Goal: Task Accomplishment & Management: Complete application form

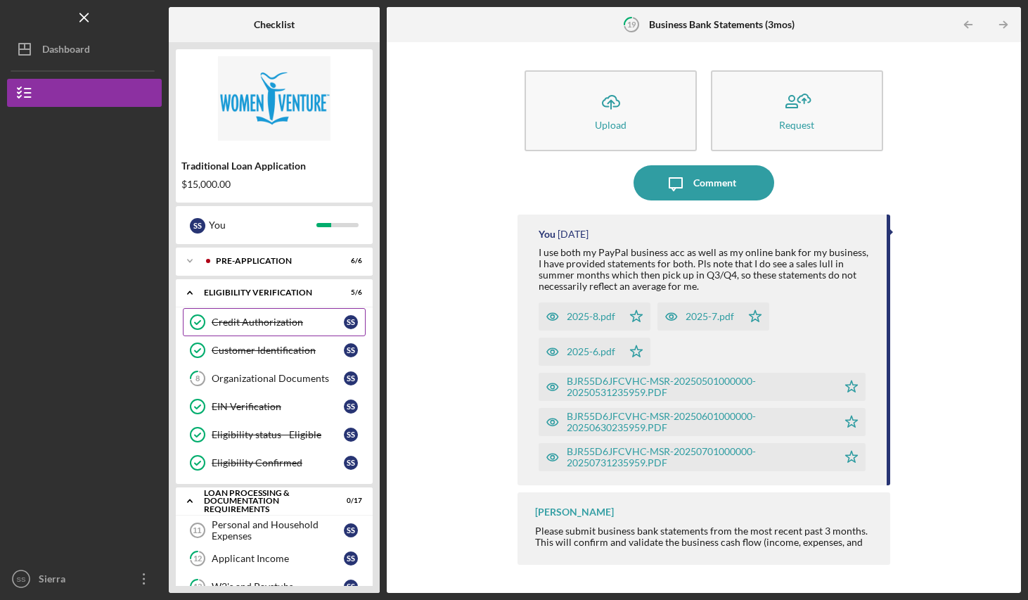
click at [274, 328] on link "Credit Authorization Credit Authorization S S" at bounding box center [274, 322] width 183 height 28
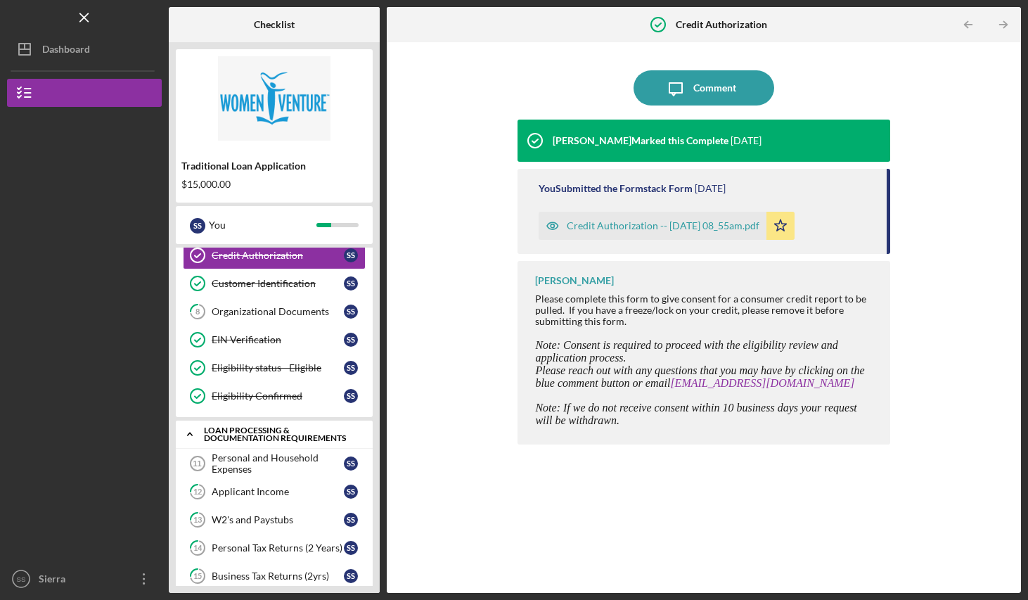
scroll to position [93, 0]
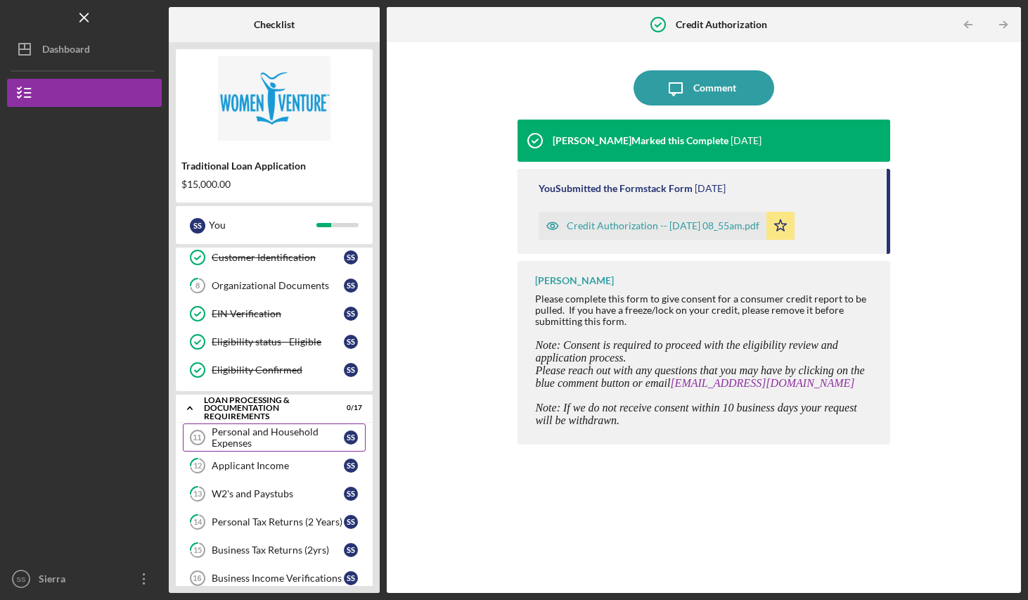
click at [281, 442] on div "Personal and Household Expenses" at bounding box center [278, 437] width 132 height 23
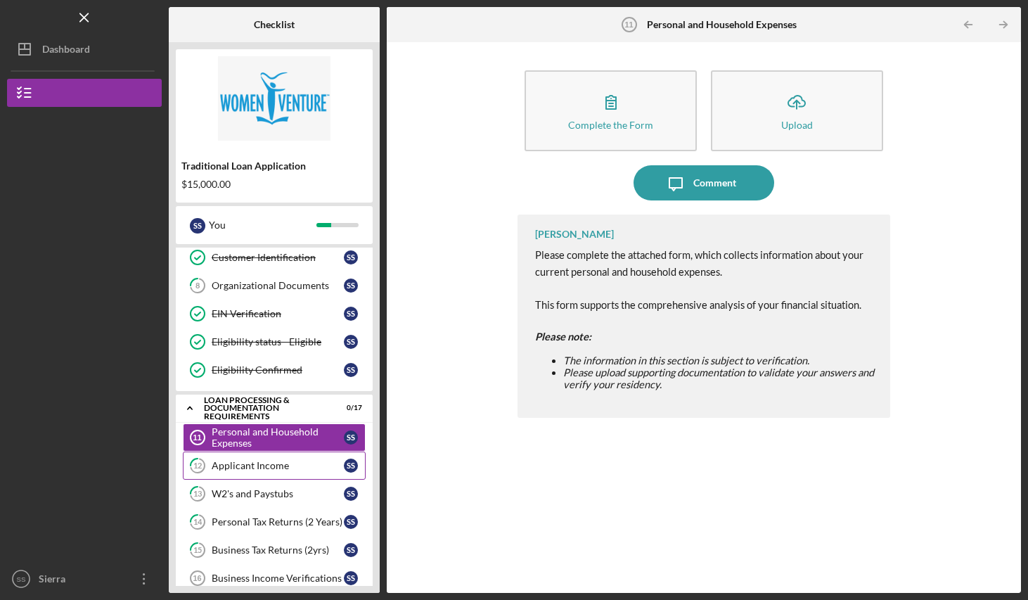
scroll to position [96, 0]
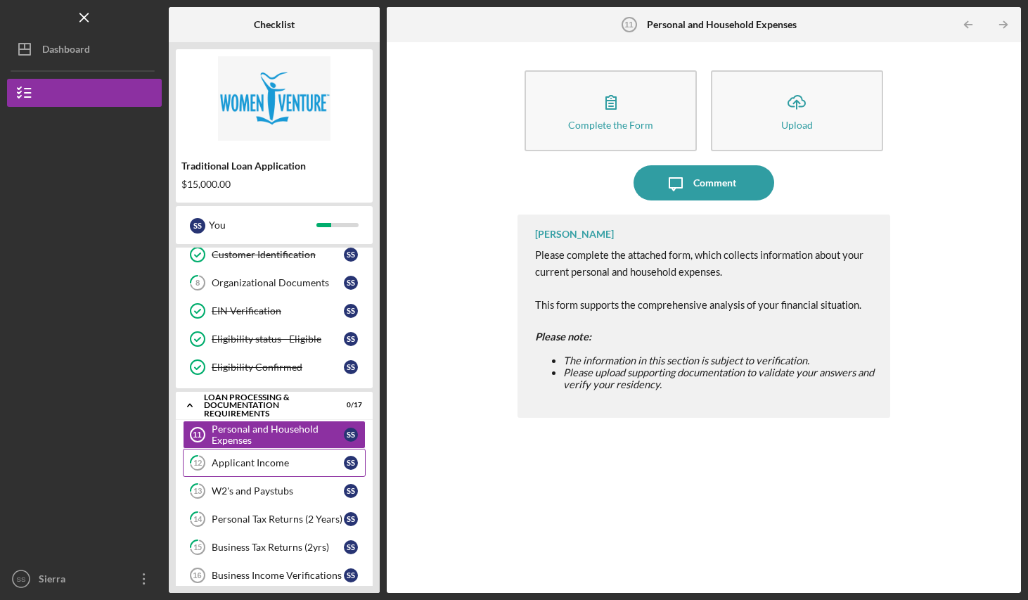
click at [256, 466] on div "Applicant Income" at bounding box center [278, 462] width 132 height 11
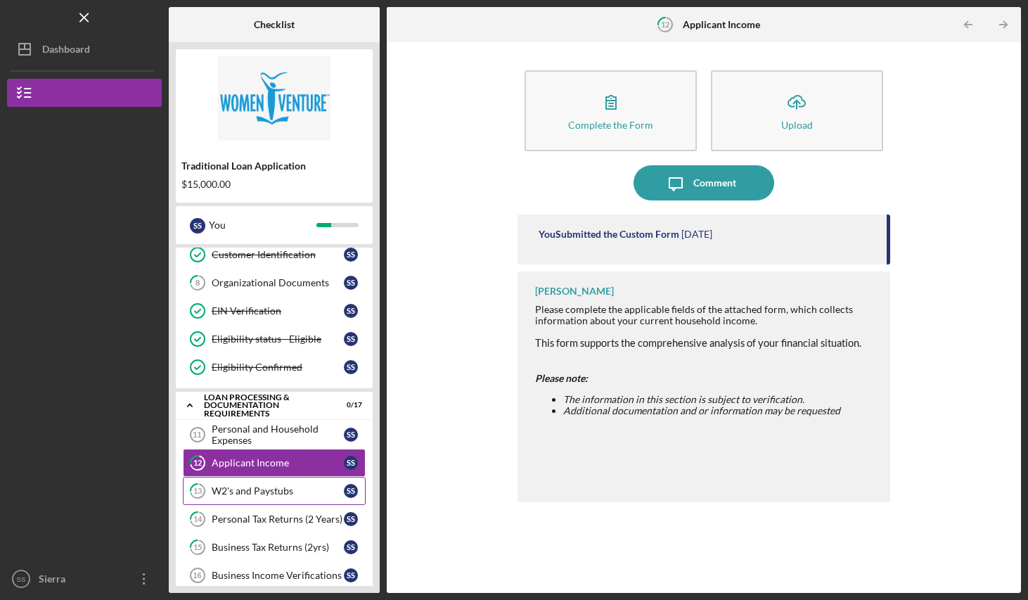
click at [243, 491] on div "W2's and Paystubs" at bounding box center [278, 490] width 132 height 11
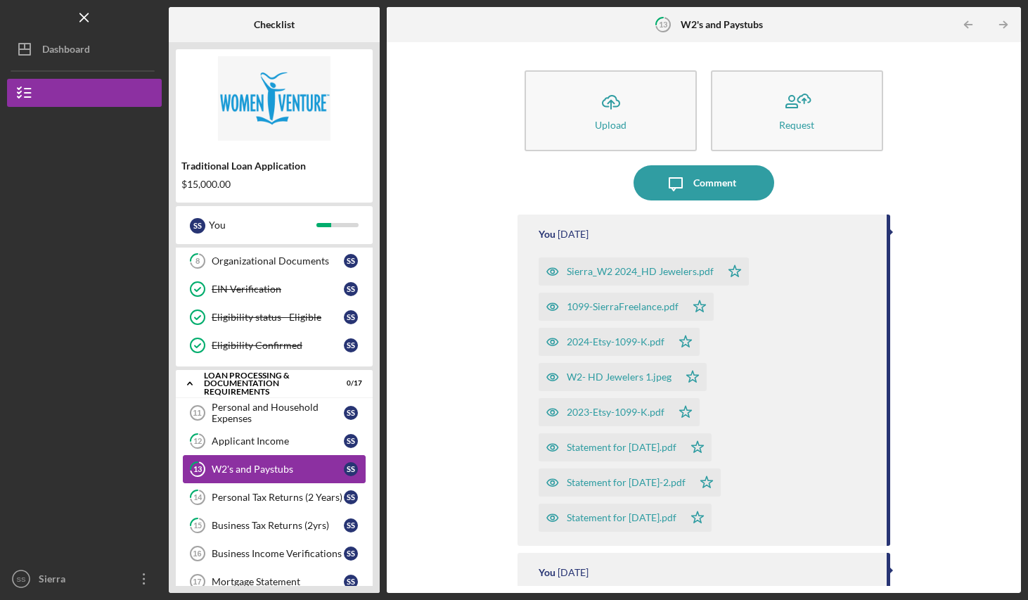
scroll to position [165, 0]
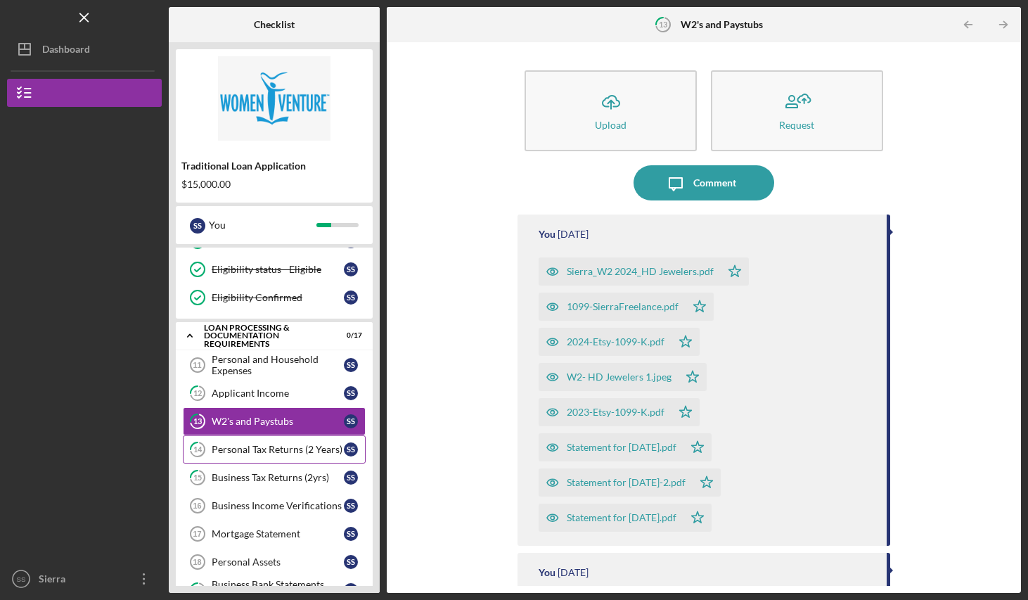
click at [254, 449] on div "Personal Tax Returns (2 Years)" at bounding box center [278, 449] width 132 height 11
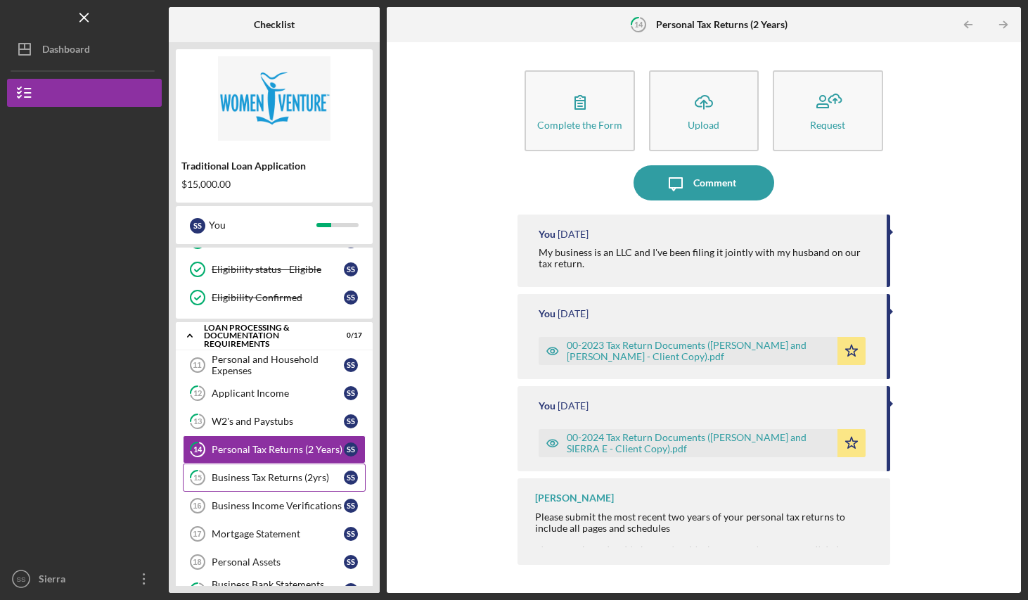
click at [255, 476] on div "Business Tax Returns (2yrs)" at bounding box center [278, 477] width 132 height 11
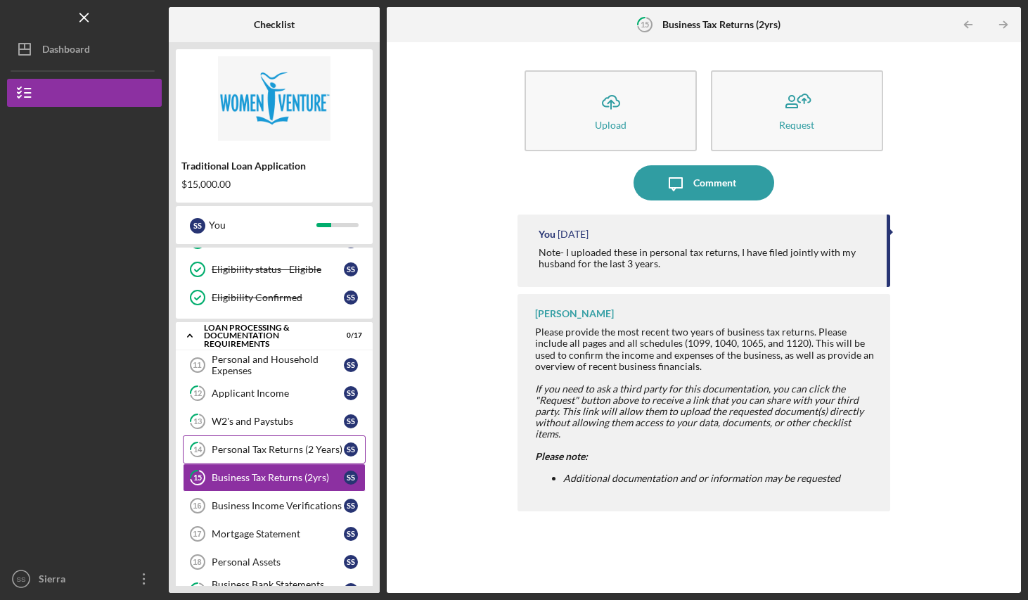
click at [233, 445] on div "Personal Tax Returns (2 Years)" at bounding box center [278, 449] width 132 height 11
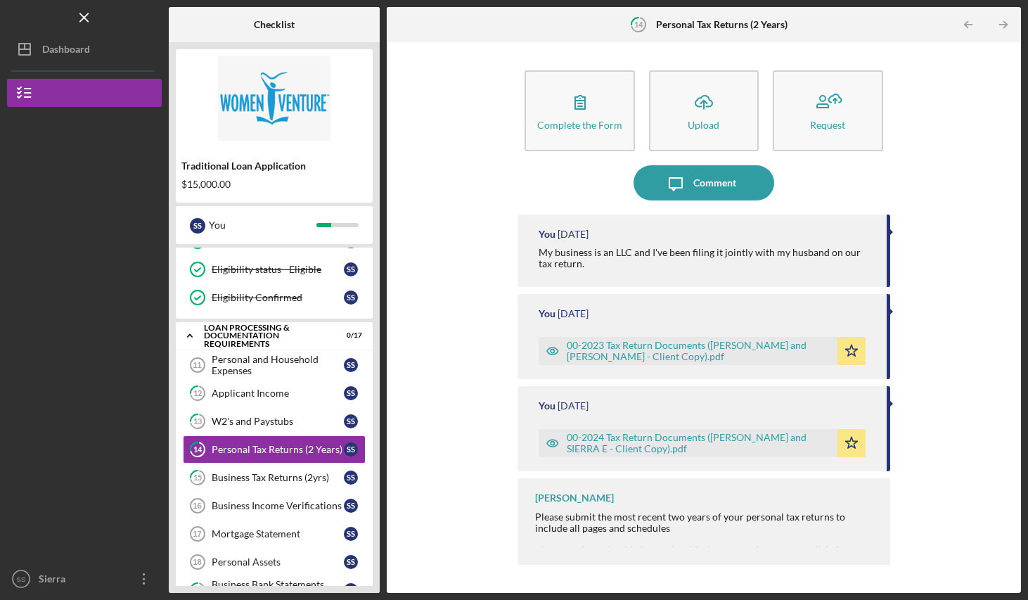
click at [592, 347] on div "00-2023 Tax Return Documents ([PERSON_NAME] and [PERSON_NAME] - Client Copy).pdf" at bounding box center [698, 351] width 263 height 23
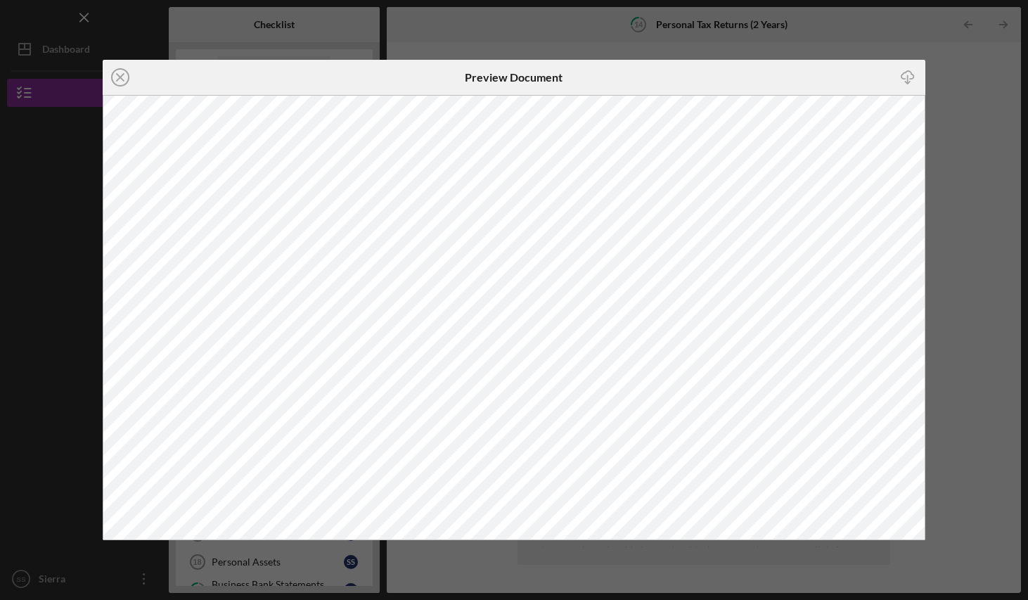
click at [904, 78] on icon "Icon/Download" at bounding box center [908, 78] width 32 height 32
click at [117, 82] on icon "Icon/Close" at bounding box center [120, 77] width 35 height 35
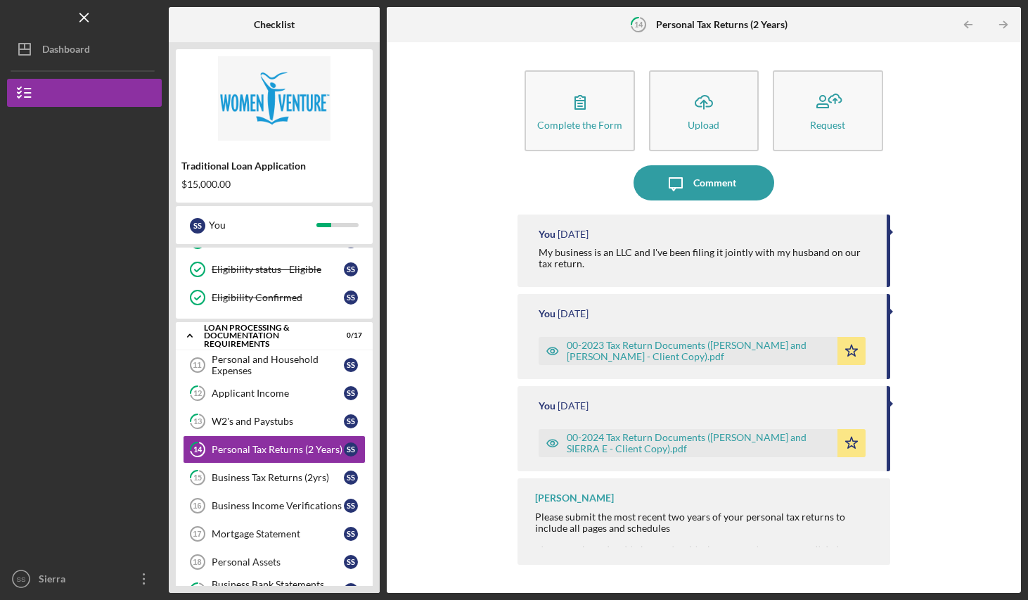
click at [716, 441] on div "00-2024 Tax Return Documents ([PERSON_NAME] and SIERRA E - Client Copy).pdf" at bounding box center [698, 443] width 263 height 23
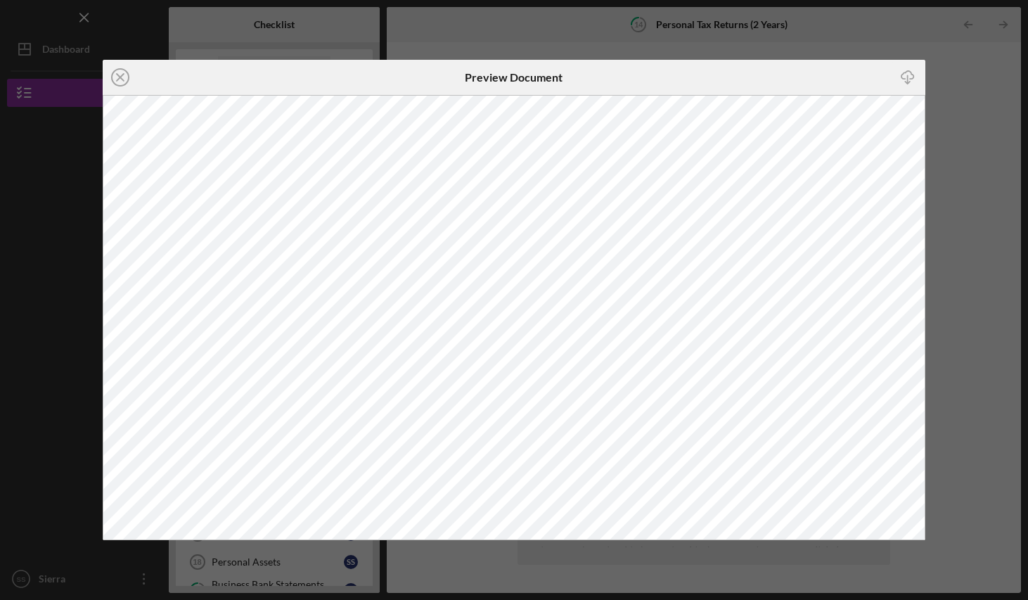
click at [906, 82] on icon "Icon/Download" at bounding box center [908, 78] width 32 height 32
click at [122, 80] on line at bounding box center [120, 77] width 7 height 7
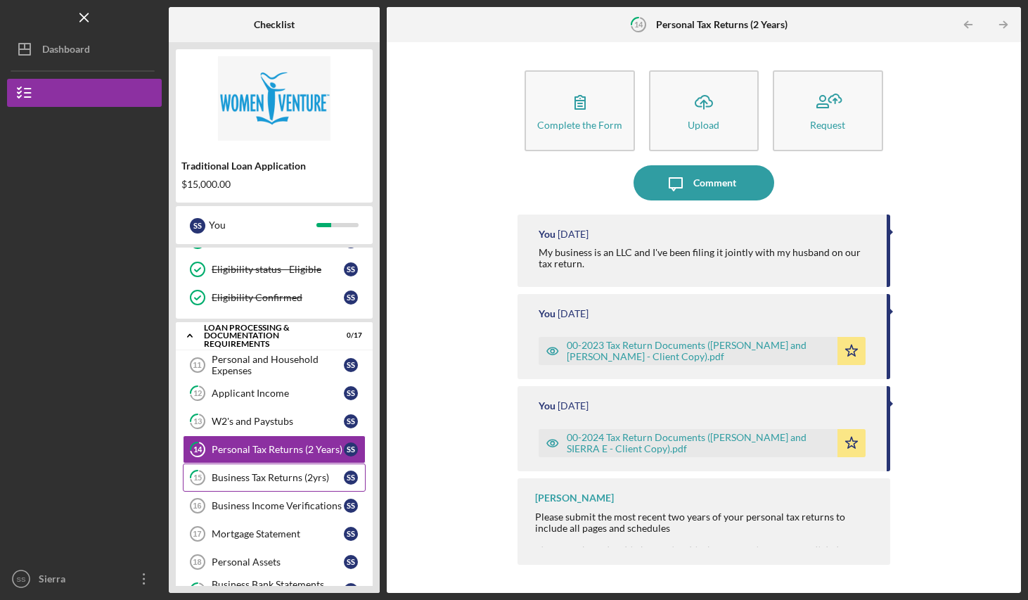
click at [236, 473] on div "Business Tax Returns (2yrs)" at bounding box center [278, 477] width 132 height 11
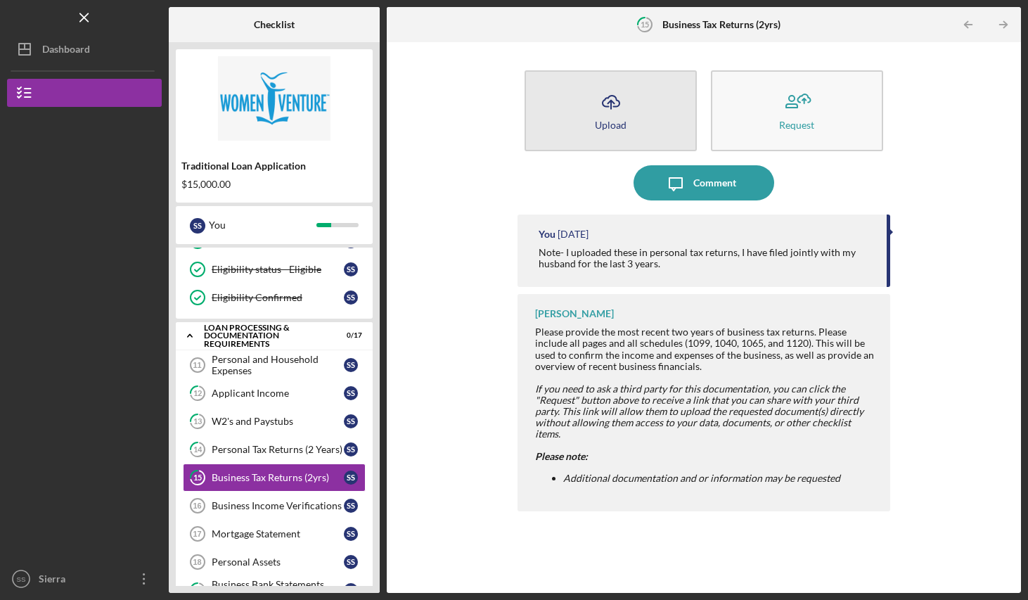
click at [615, 96] on icon "Icon/Upload" at bounding box center [610, 101] width 35 height 35
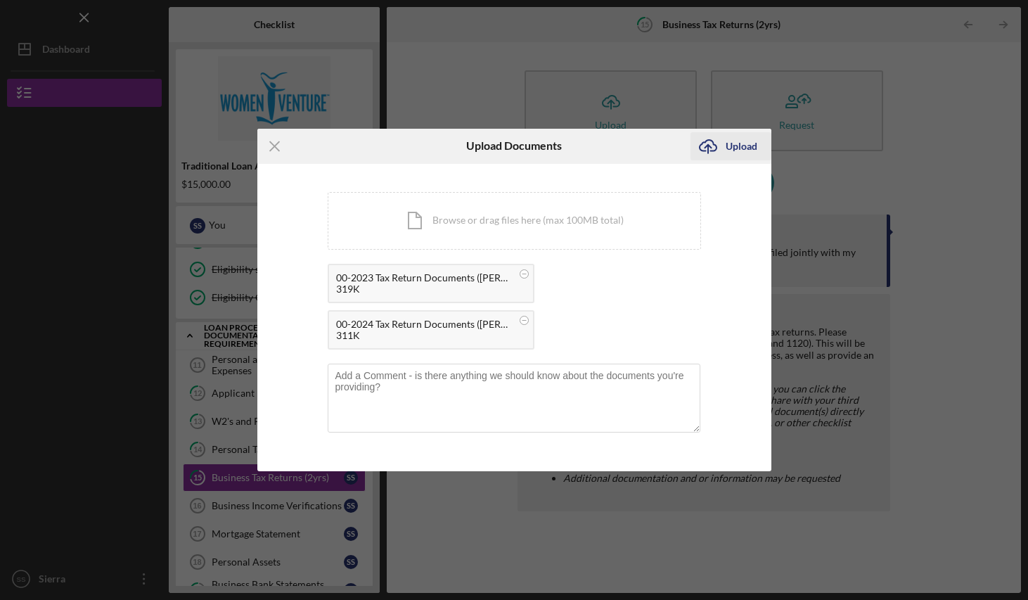
click at [745, 143] on div "Upload" at bounding box center [742, 146] width 32 height 28
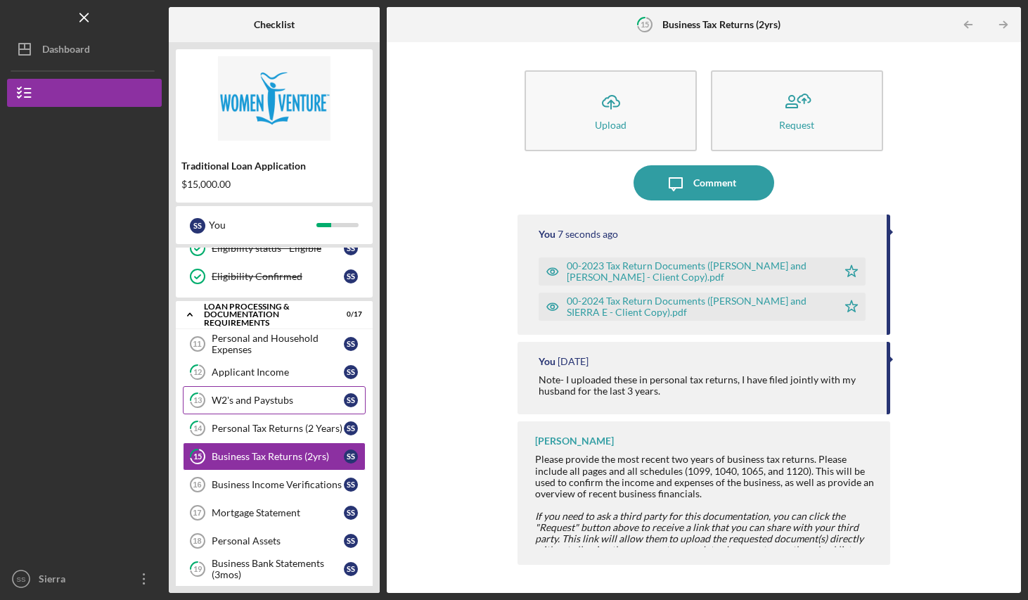
scroll to position [205, 0]
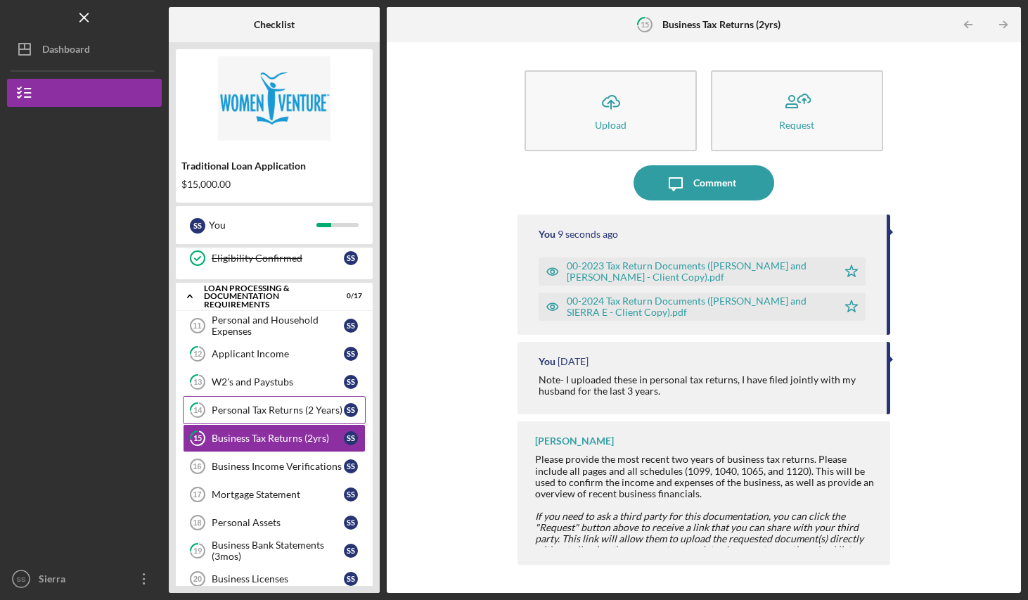
click at [250, 408] on div "Personal Tax Returns (2 Years)" at bounding box center [278, 409] width 132 height 11
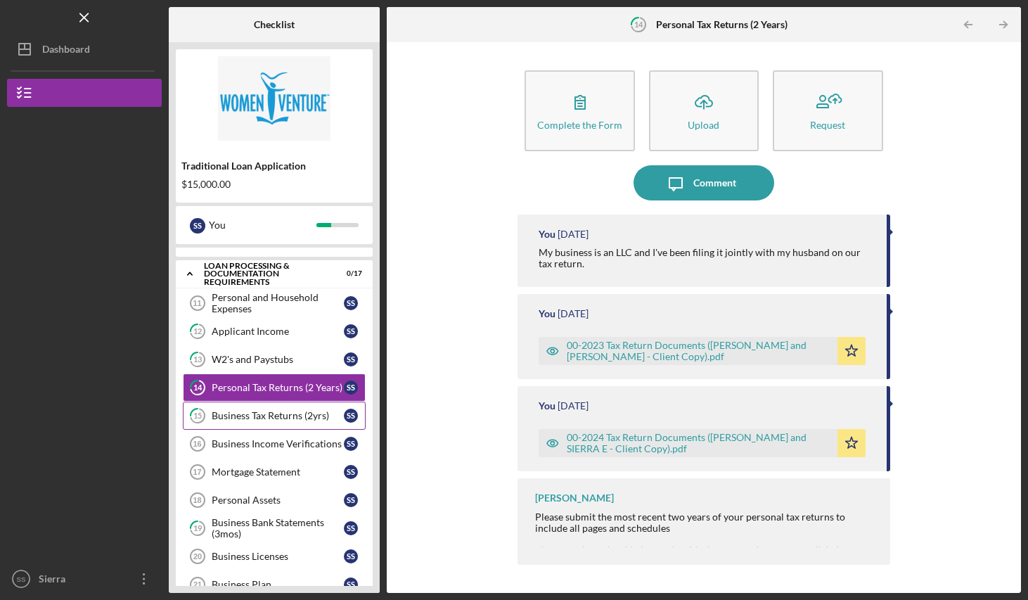
scroll to position [230, 0]
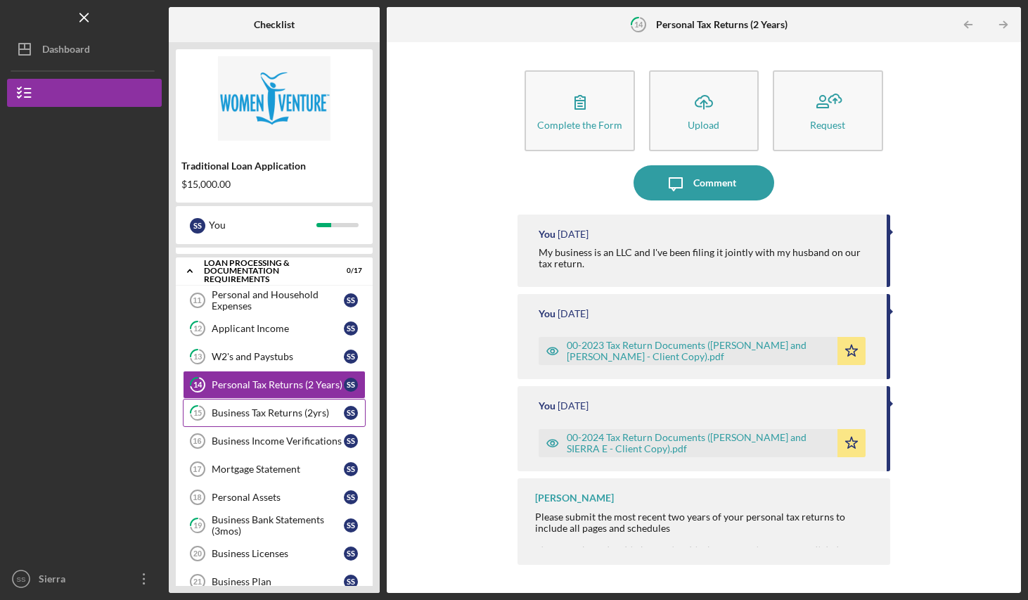
click at [248, 410] on div "Business Tax Returns (2yrs)" at bounding box center [278, 412] width 132 height 11
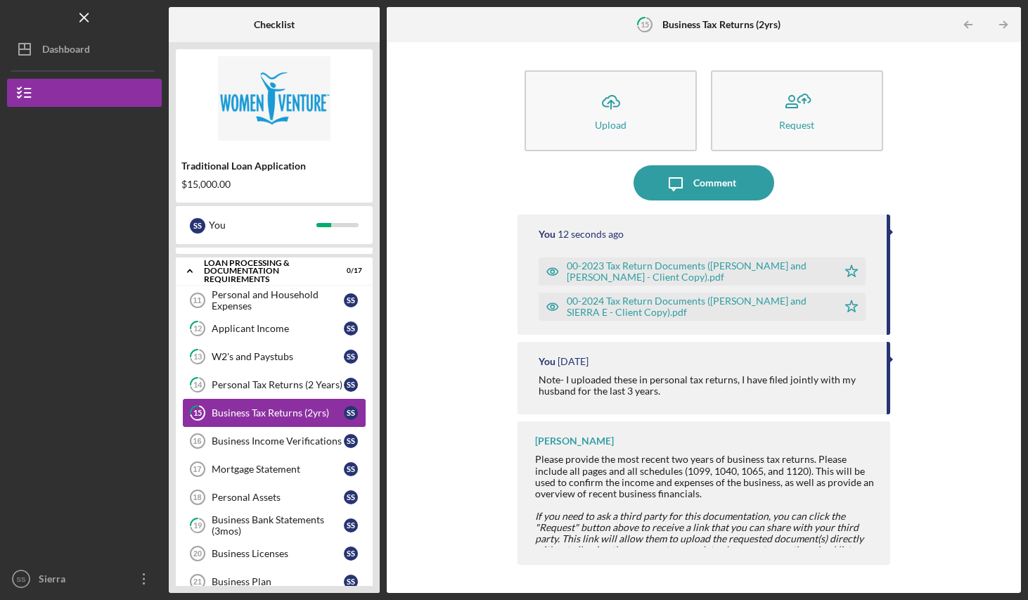
scroll to position [334, 0]
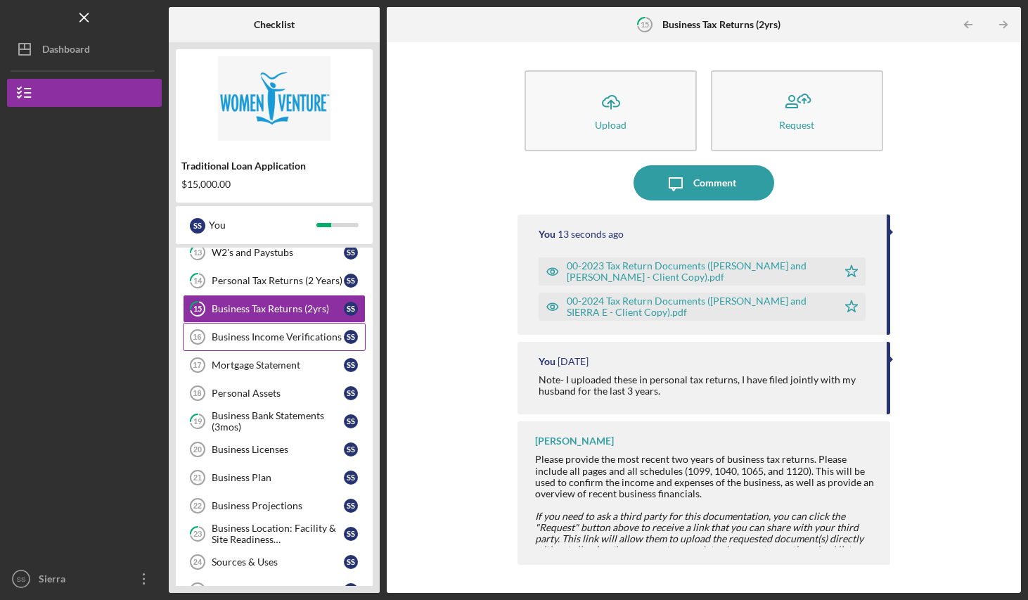
click at [242, 338] on div "Business Income Verifications" at bounding box center [278, 336] width 132 height 11
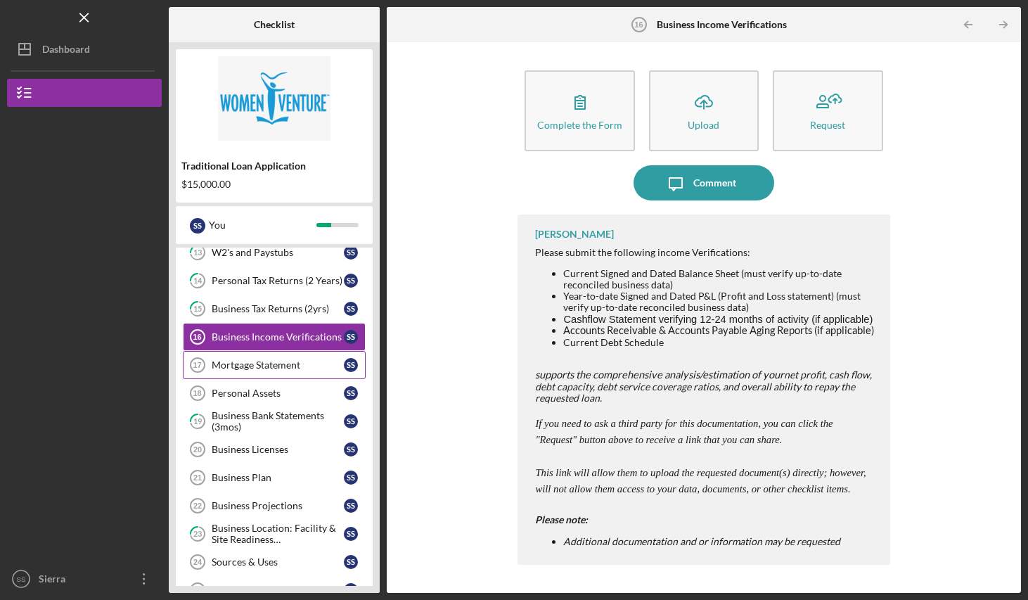
click at [264, 370] on div "Mortgage Statement" at bounding box center [278, 364] width 132 height 11
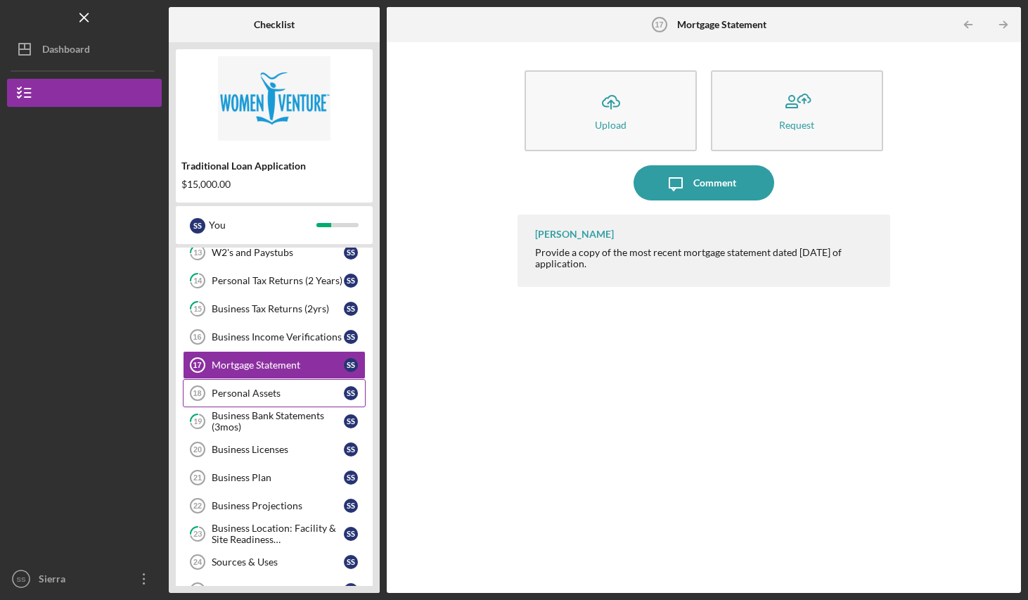
click at [261, 404] on link "Personal Assets 18 Personal Assets S S" at bounding box center [274, 393] width 183 height 28
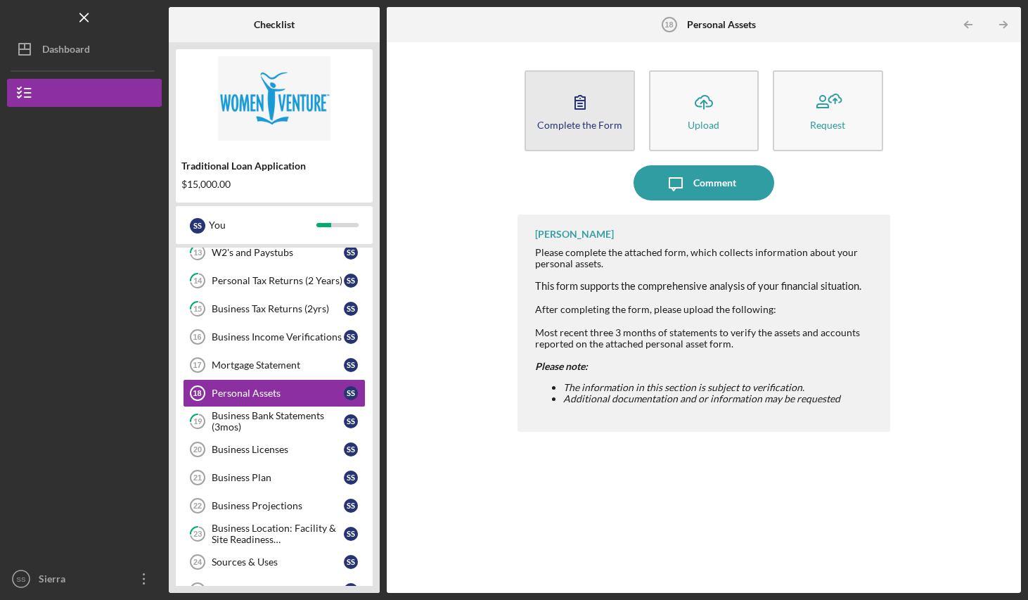
click at [581, 109] on icon "button" at bounding box center [580, 102] width 10 height 13
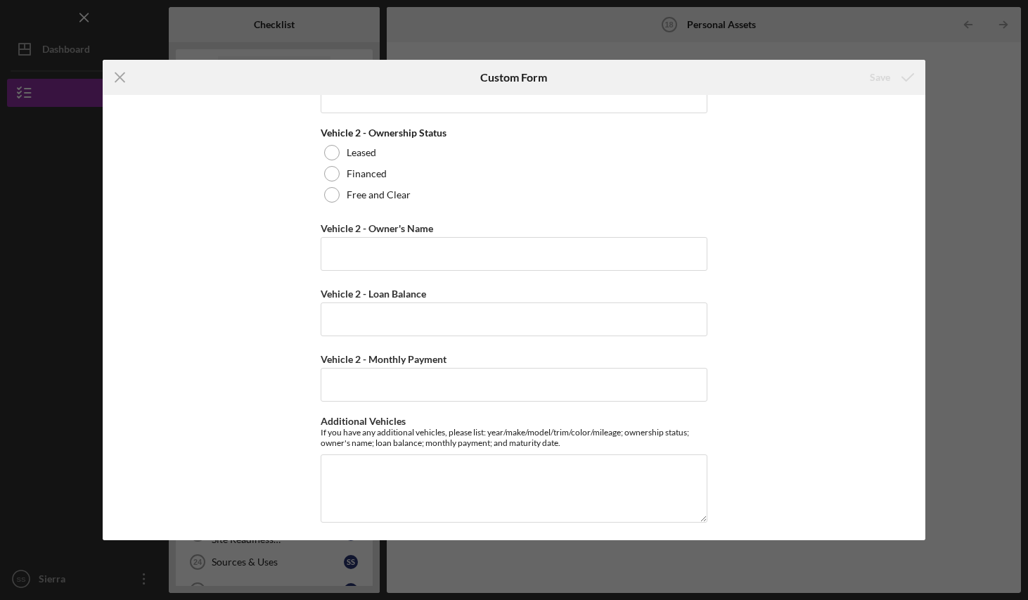
scroll to position [3190, 0]
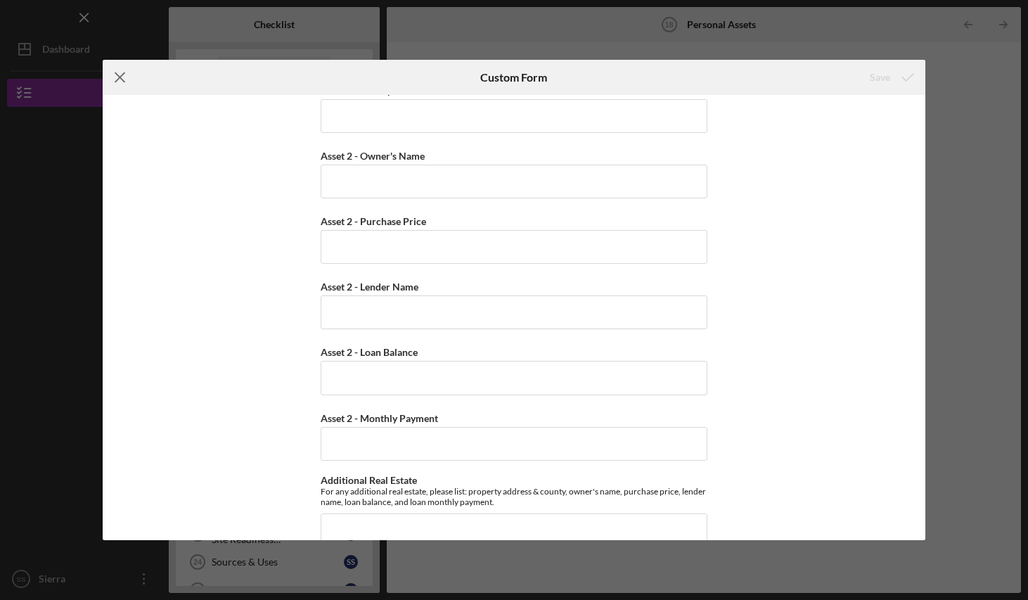
click at [117, 76] on line at bounding box center [119, 77] width 9 height 9
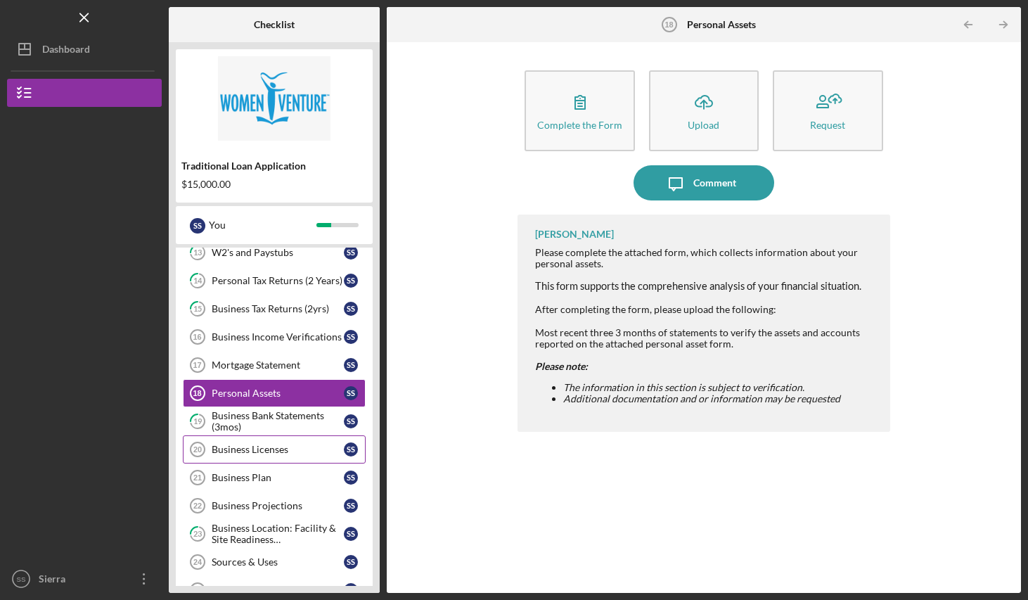
click at [290, 448] on div "Business Licenses" at bounding box center [278, 449] width 132 height 11
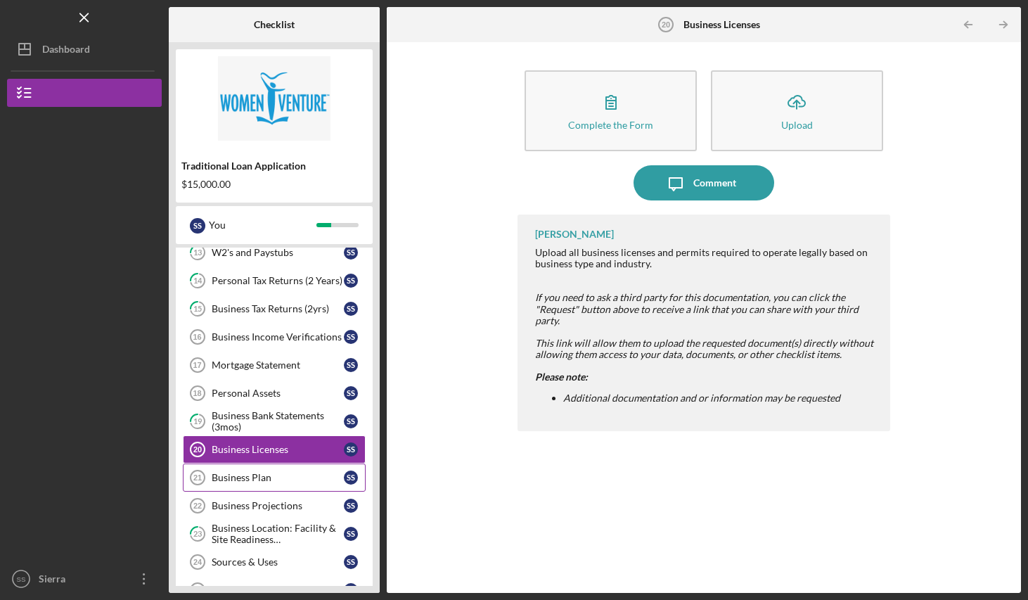
click at [258, 483] on link "Business Plan 21 Business Plan S S" at bounding box center [274, 477] width 183 height 28
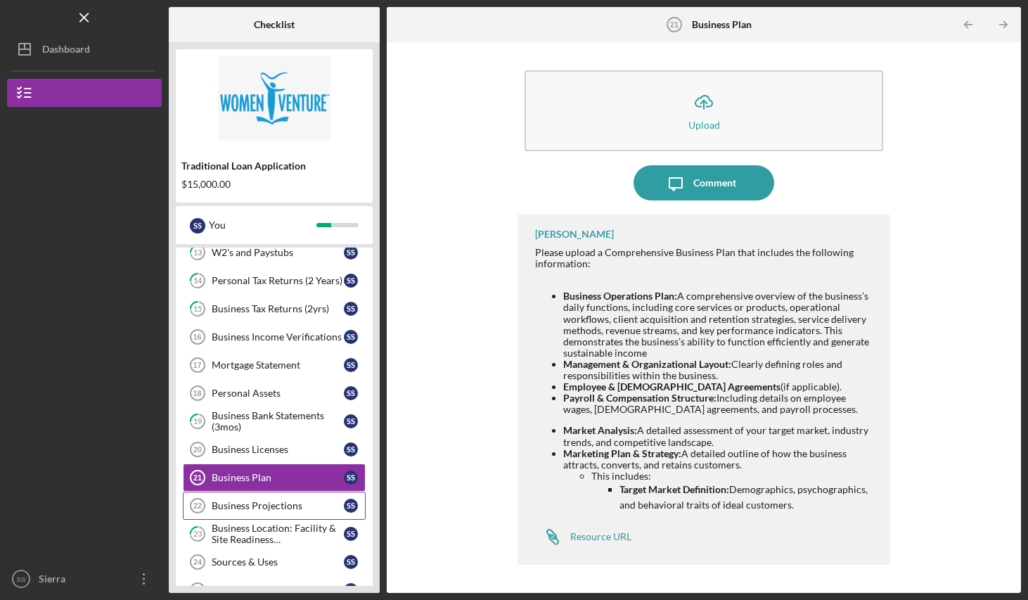
click at [252, 506] on div "Business Projections" at bounding box center [278, 505] width 132 height 11
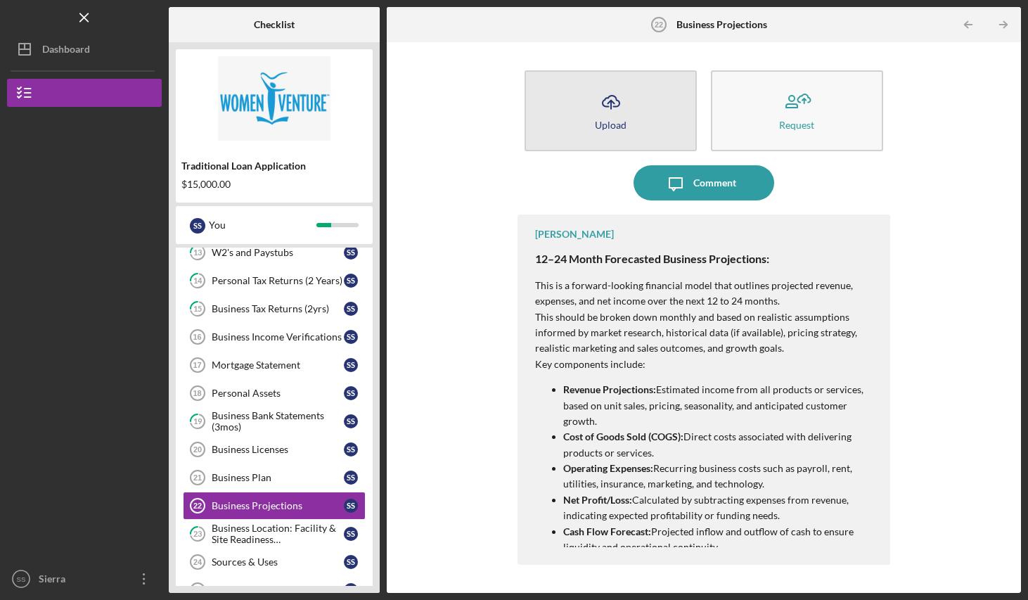
click at [615, 110] on icon "Icon/Upload" at bounding box center [610, 101] width 35 height 35
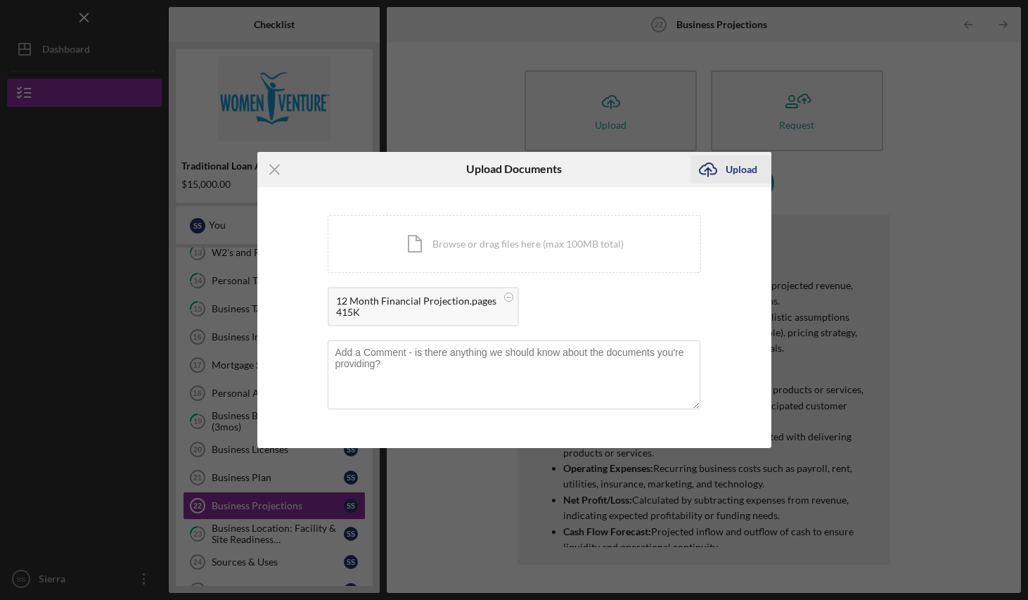
click at [734, 166] on div "Upload" at bounding box center [742, 169] width 32 height 28
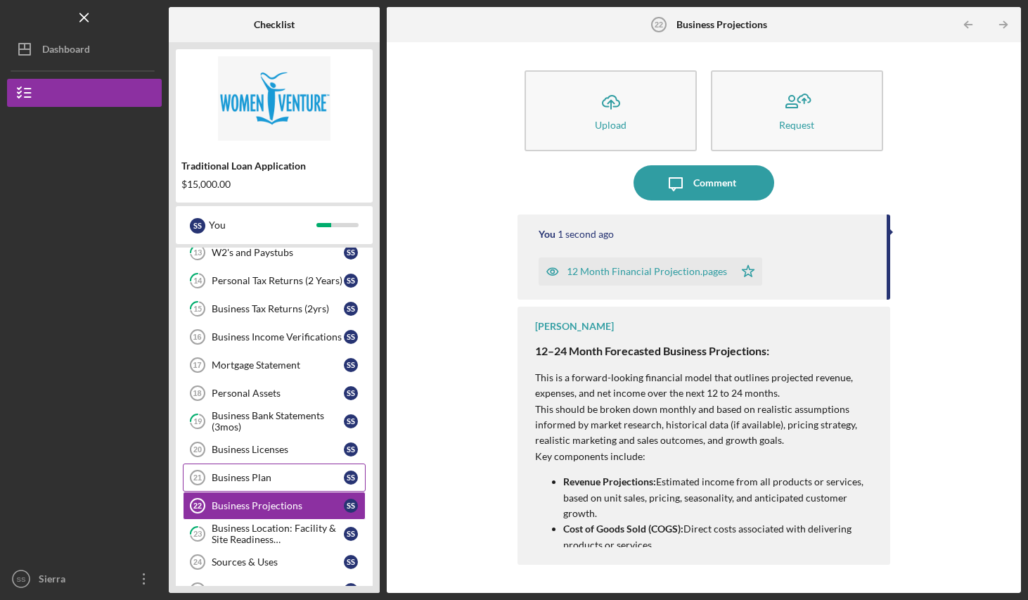
click at [250, 478] on div "Business Plan" at bounding box center [278, 477] width 132 height 11
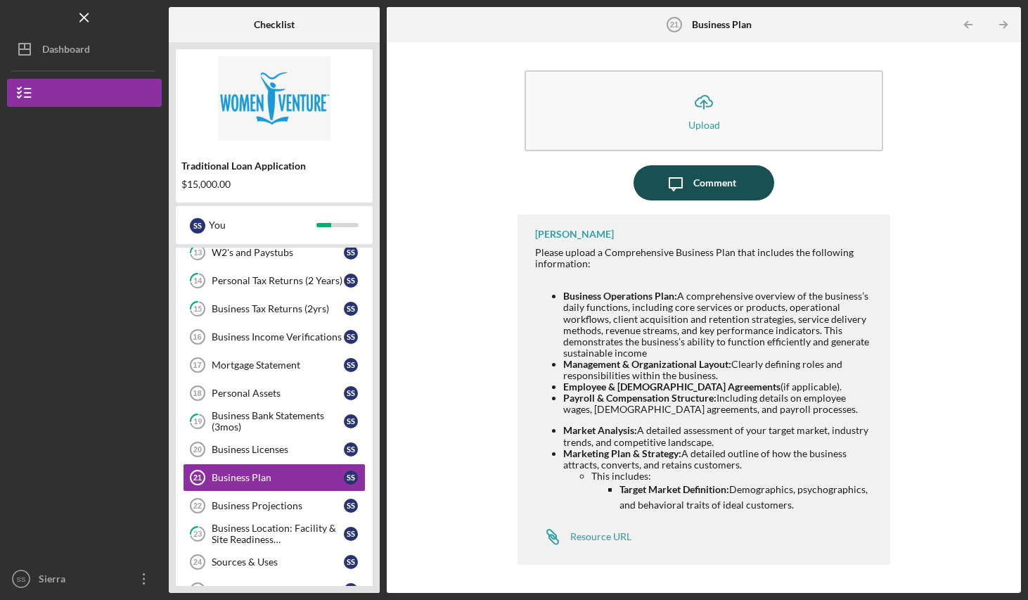
click at [723, 189] on div "Comment" at bounding box center [714, 182] width 43 height 35
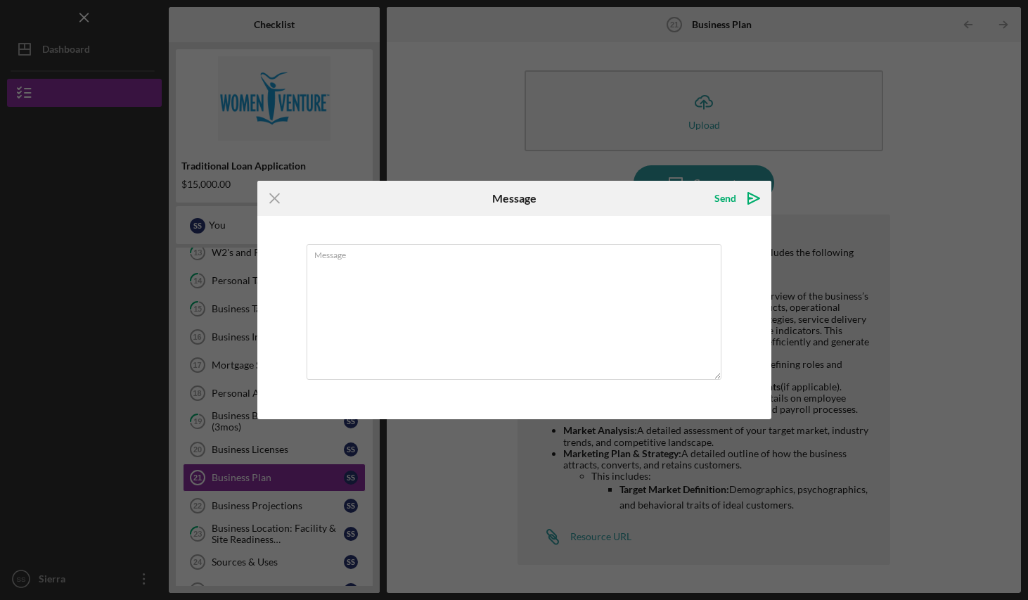
click at [266, 204] on icon "Icon/Menu Close" at bounding box center [274, 198] width 35 height 35
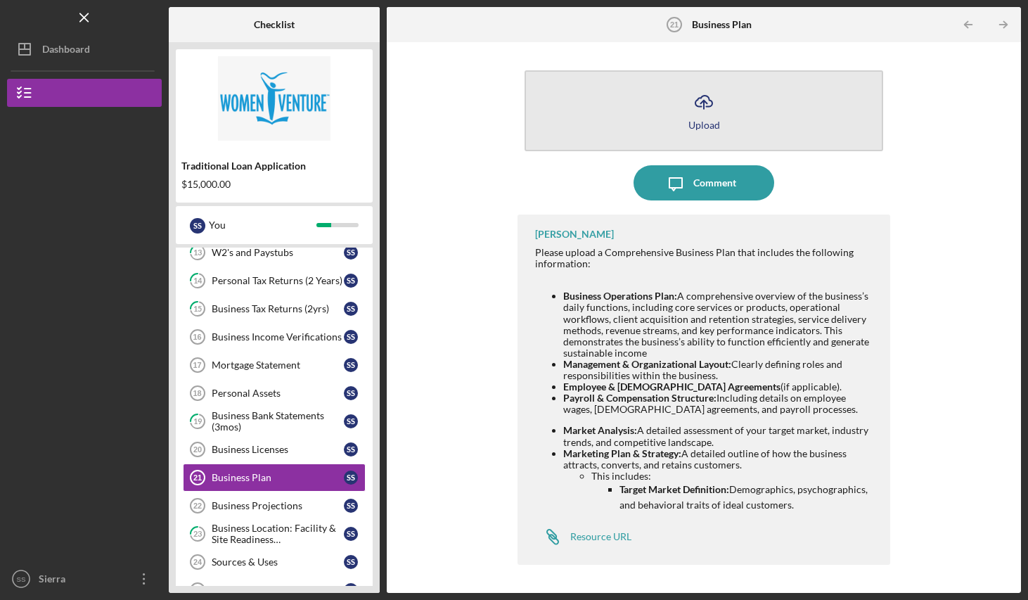
click at [691, 99] on icon "Icon/Upload" at bounding box center [703, 101] width 35 height 35
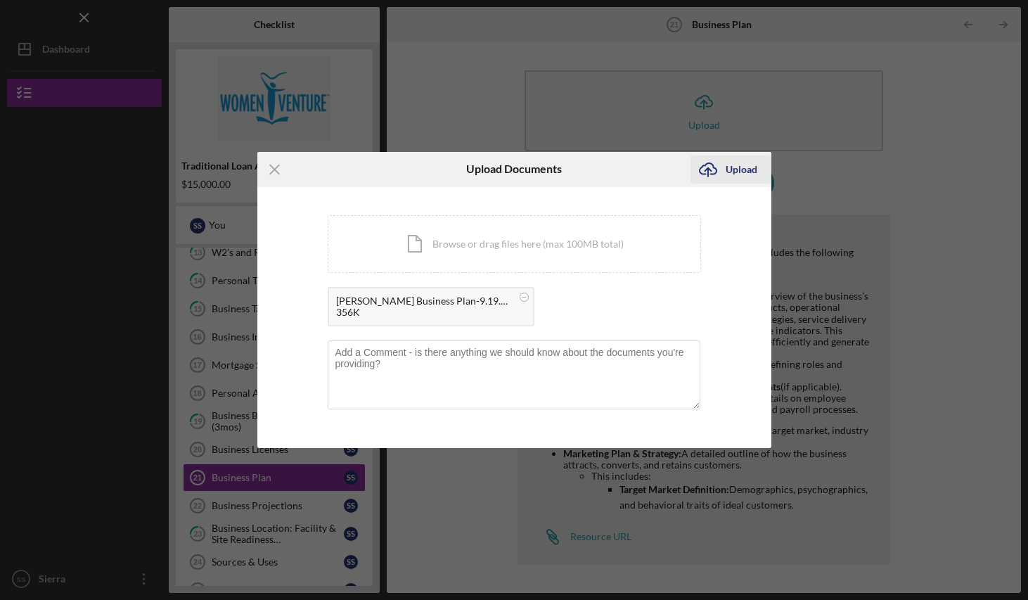
click at [745, 178] on div "Upload" at bounding box center [742, 169] width 32 height 28
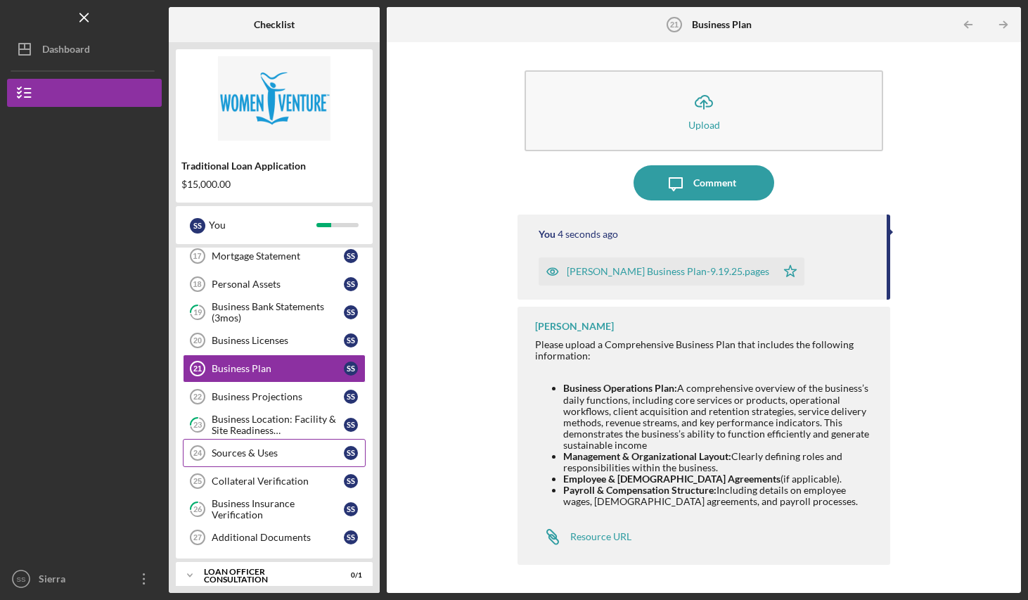
scroll to position [486, 0]
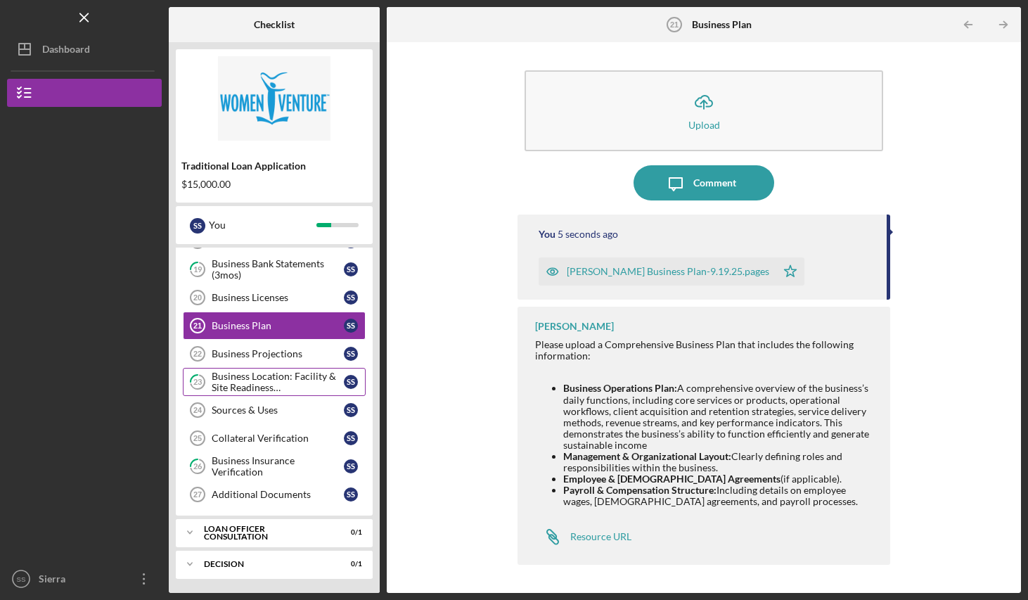
click at [181, 375] on icon "23" at bounding box center [197, 381] width 35 height 35
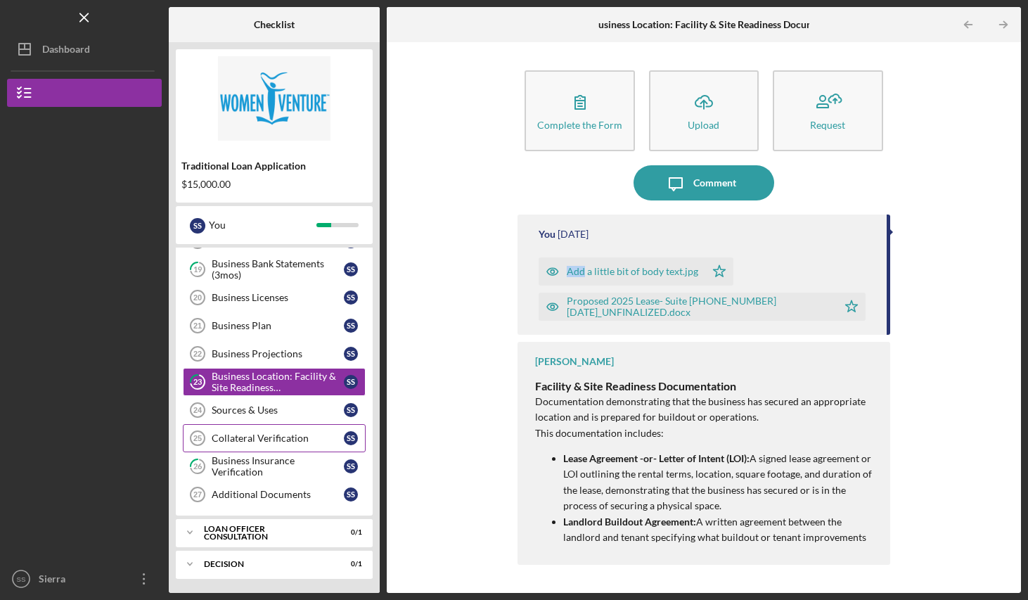
click at [271, 437] on div "Collateral Verification" at bounding box center [278, 437] width 132 height 11
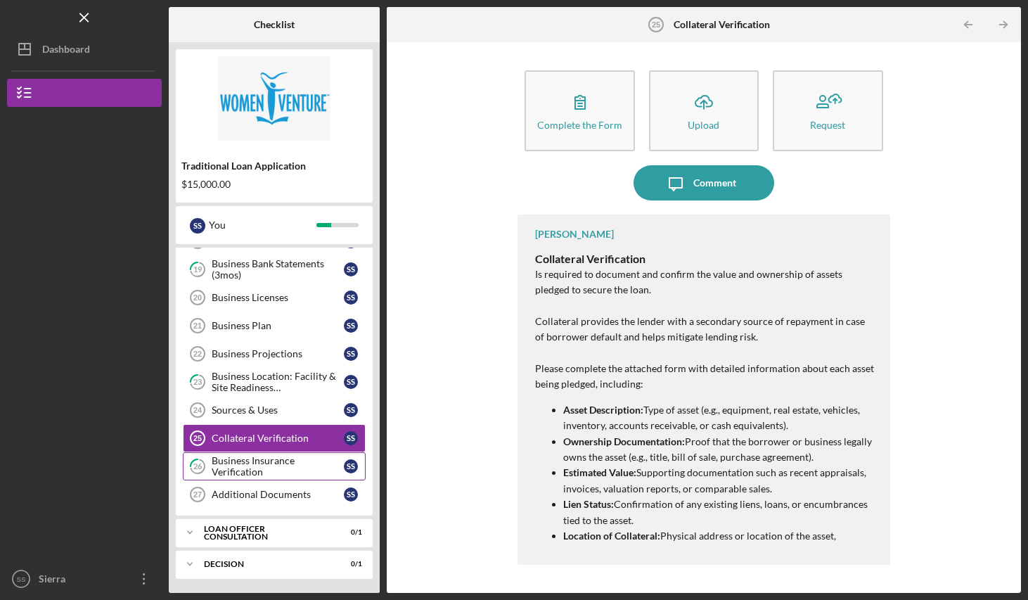
click at [243, 470] on div "Business Insurance Verification" at bounding box center [278, 466] width 132 height 23
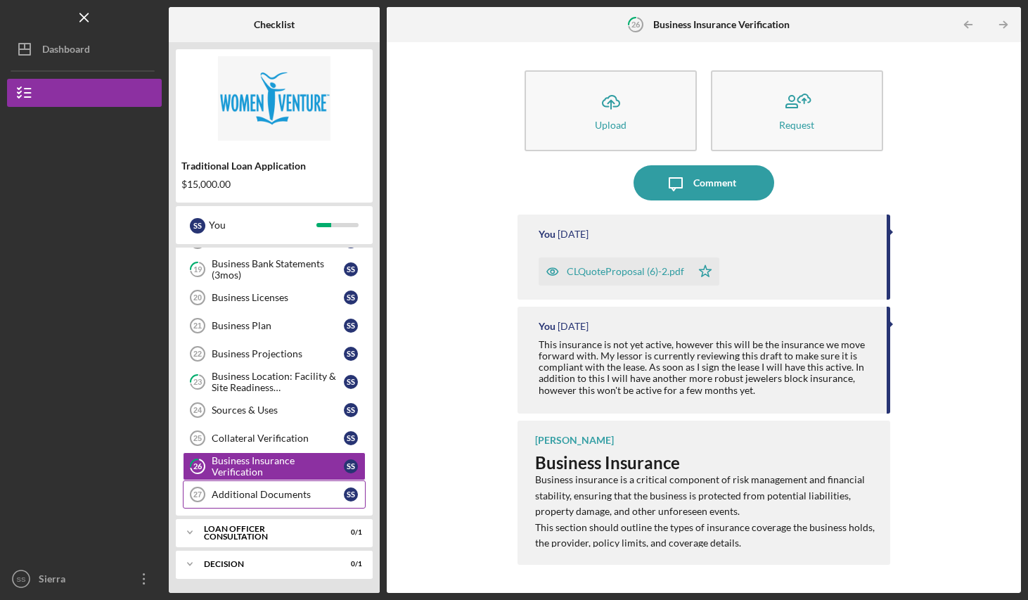
click at [276, 487] on link "Additional Documents 27 Additional Documents S S" at bounding box center [274, 494] width 183 height 28
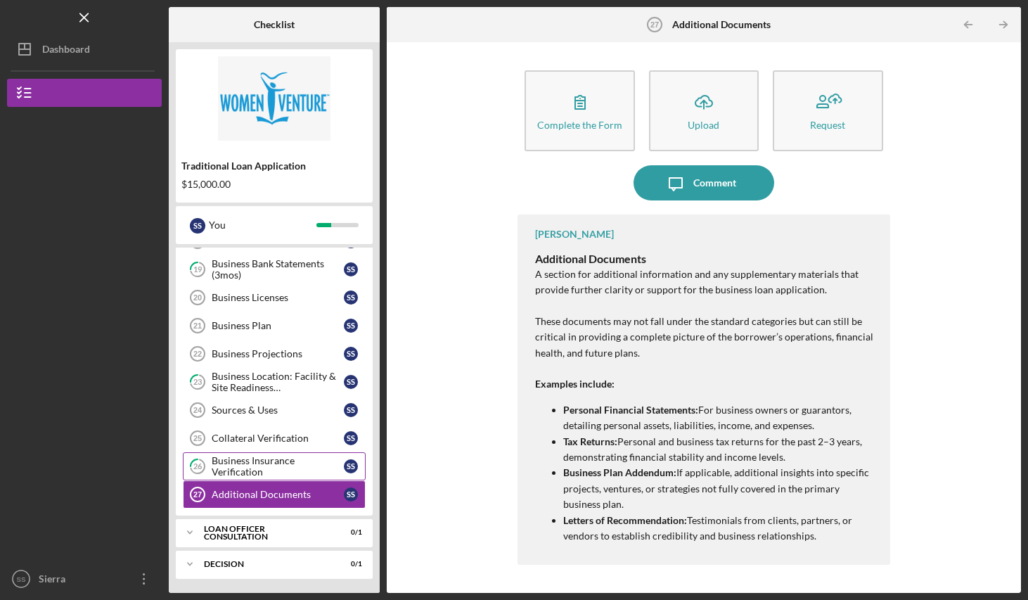
click at [264, 463] on div "Business Insurance Verification" at bounding box center [278, 466] width 132 height 23
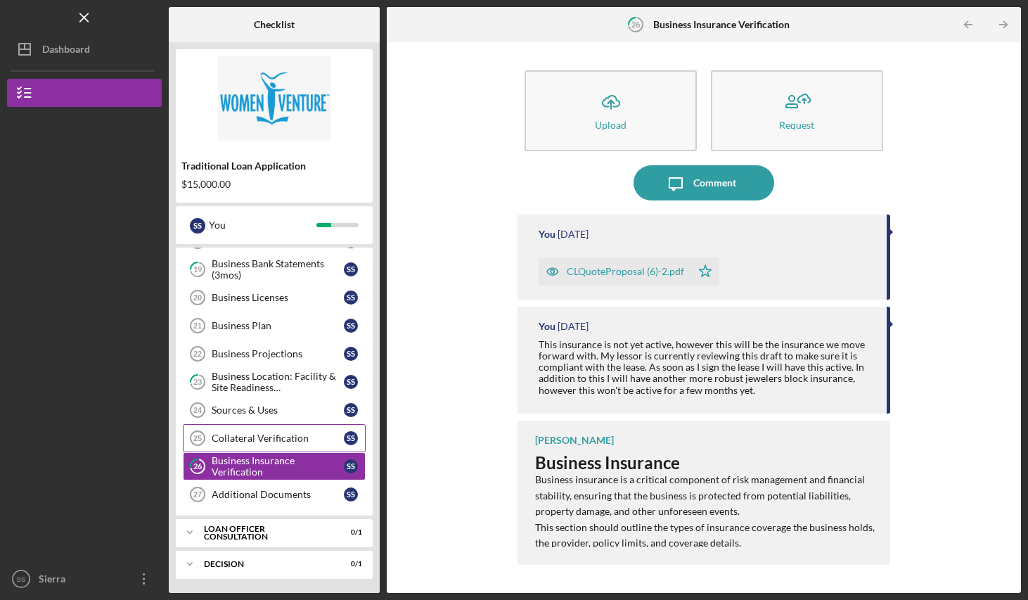
click at [248, 432] on link "Collateral Verification 25 Collateral Verification S S" at bounding box center [274, 438] width 183 height 28
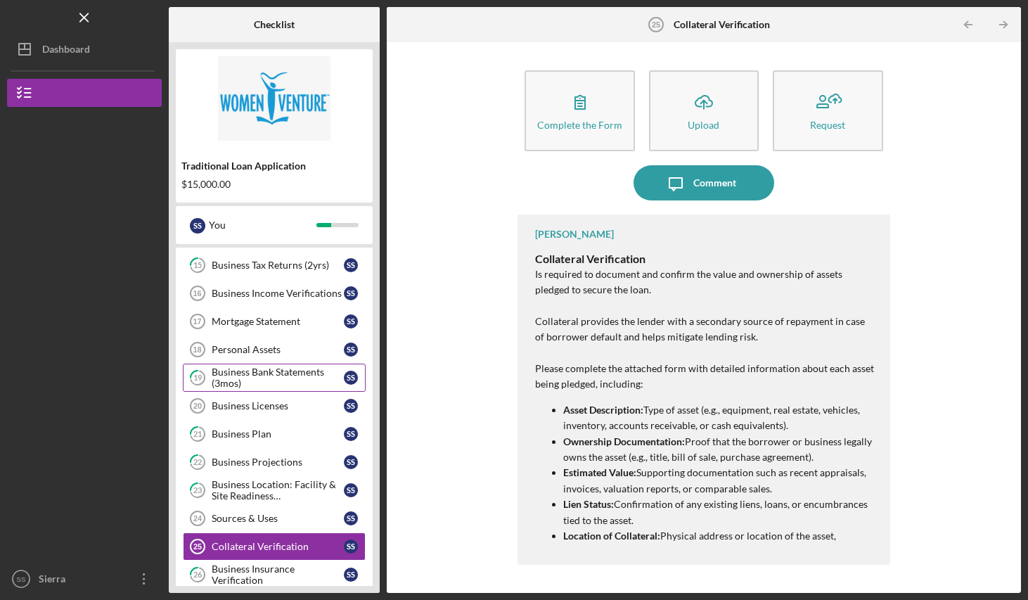
scroll to position [388, 0]
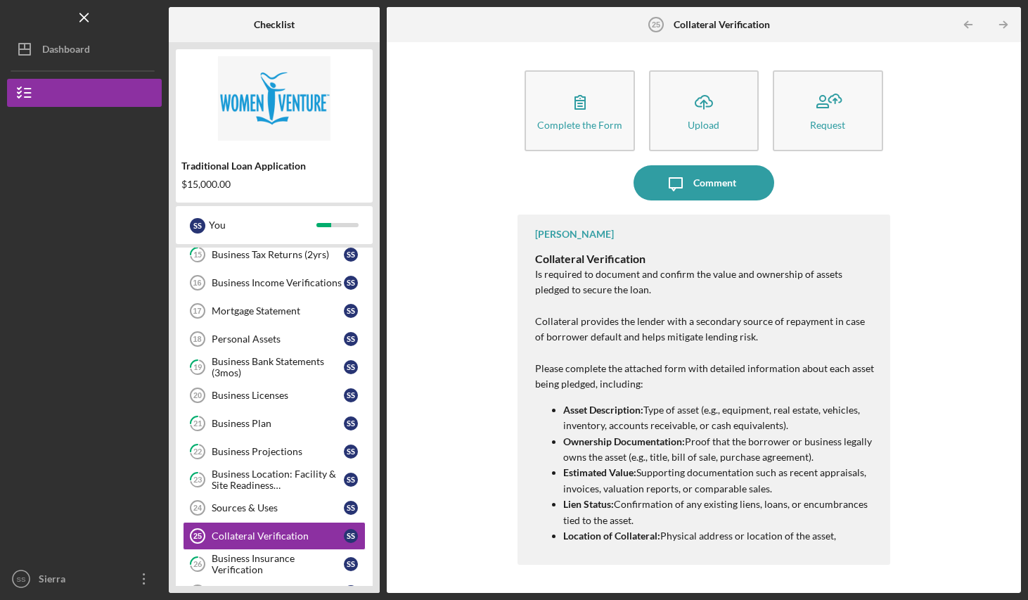
click at [750, 530] on p "Location of Collateral: Physical address or location of the asset, especially i…" at bounding box center [719, 544] width 312 height 32
drag, startPoint x: 759, startPoint y: 527, endPoint x: 755, endPoint y: 496, distance: 31.1
click at [755, 496] on ul "Asset Description: Type of asset (e.g., equipment, real estate, vehicles, inven…" at bounding box center [705, 481] width 340 height 158
click at [913, 434] on div "Complete the Form Form Icon/Upload Upload Request Icon/Message Comment [PERSON_…" at bounding box center [704, 317] width 620 height 537
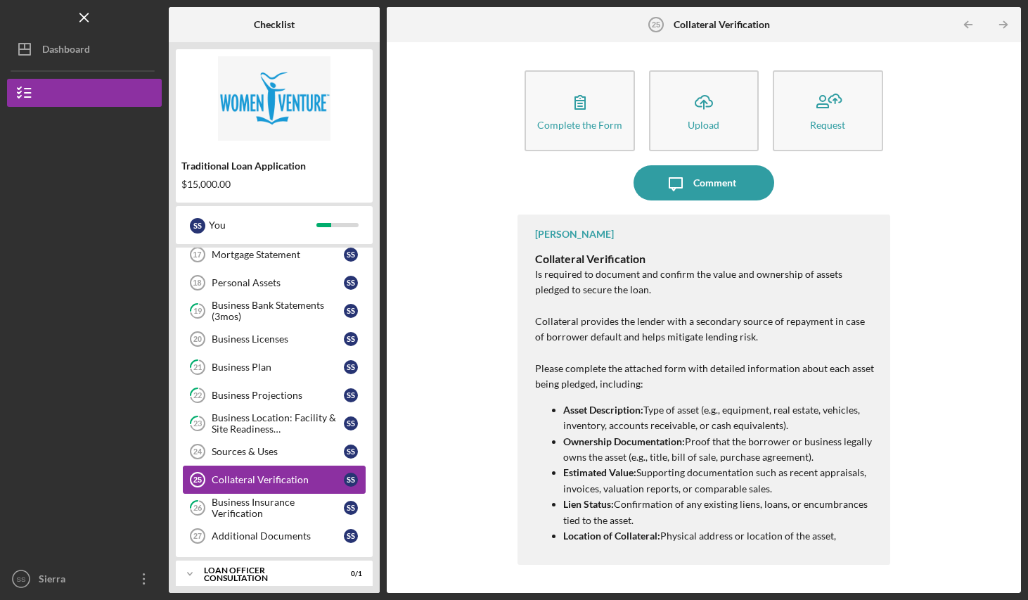
scroll to position [463, 0]
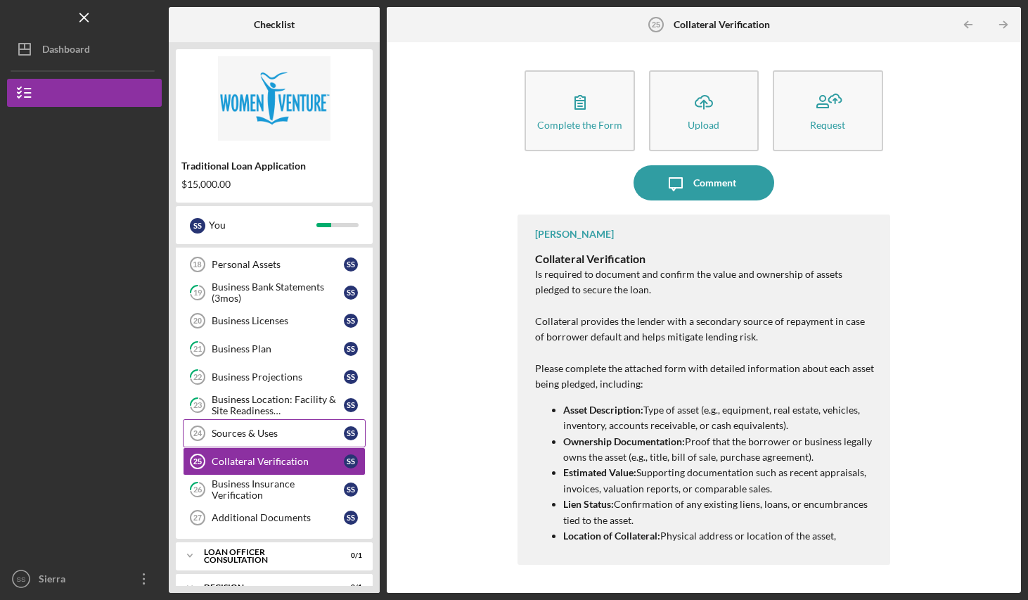
click at [243, 432] on div "Sources & Uses" at bounding box center [278, 433] width 132 height 11
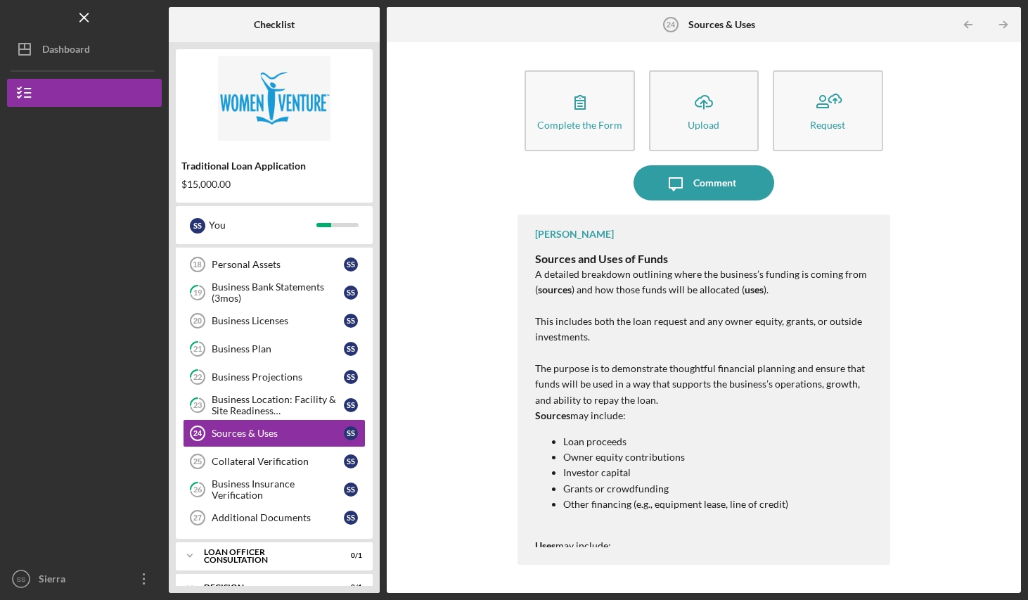
click at [611, 529] on p at bounding box center [705, 529] width 340 height 15
click at [635, 545] on p "Uses may include:" at bounding box center [705, 545] width 340 height 15
click at [277, 458] on div "Collateral Verification" at bounding box center [278, 461] width 132 height 11
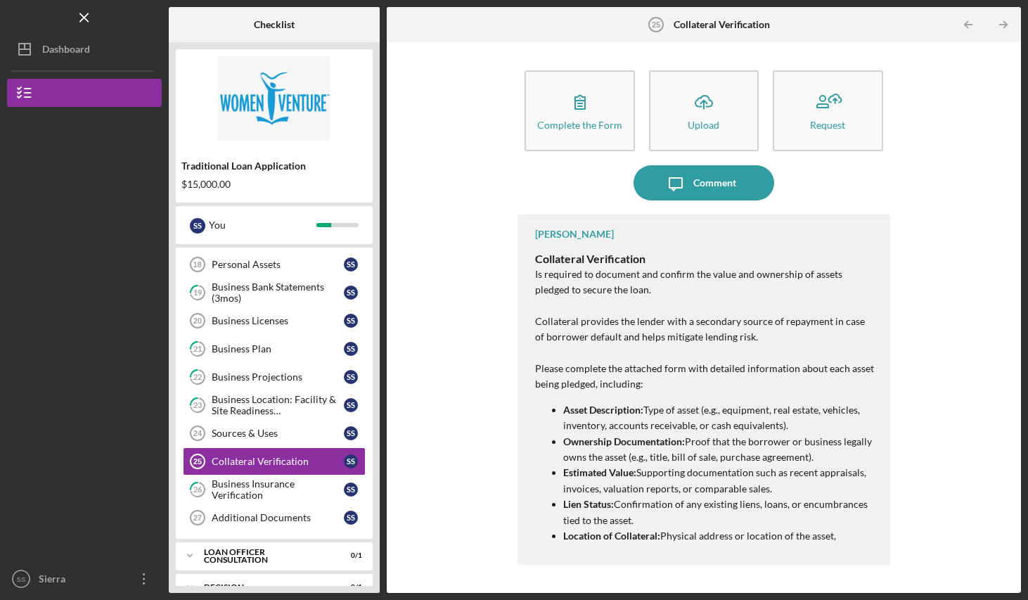
click at [797, 529] on p "Location of Collateral: Physical address or location of the asset, especially i…" at bounding box center [719, 544] width 312 height 32
click at [250, 433] on div "Sources & Uses" at bounding box center [278, 433] width 132 height 11
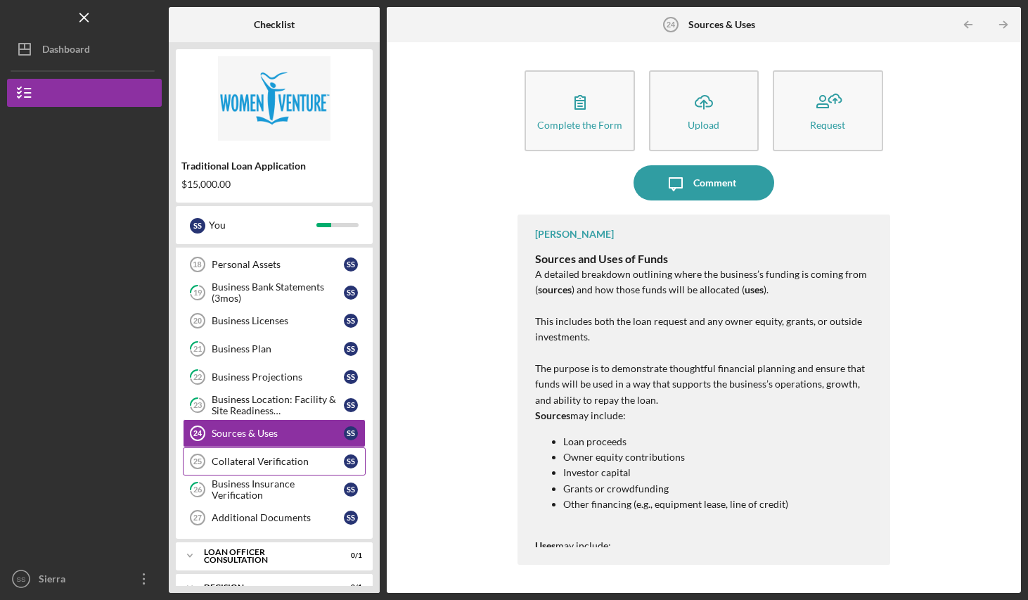
click at [255, 457] on div "Collateral Verification" at bounding box center [278, 461] width 132 height 11
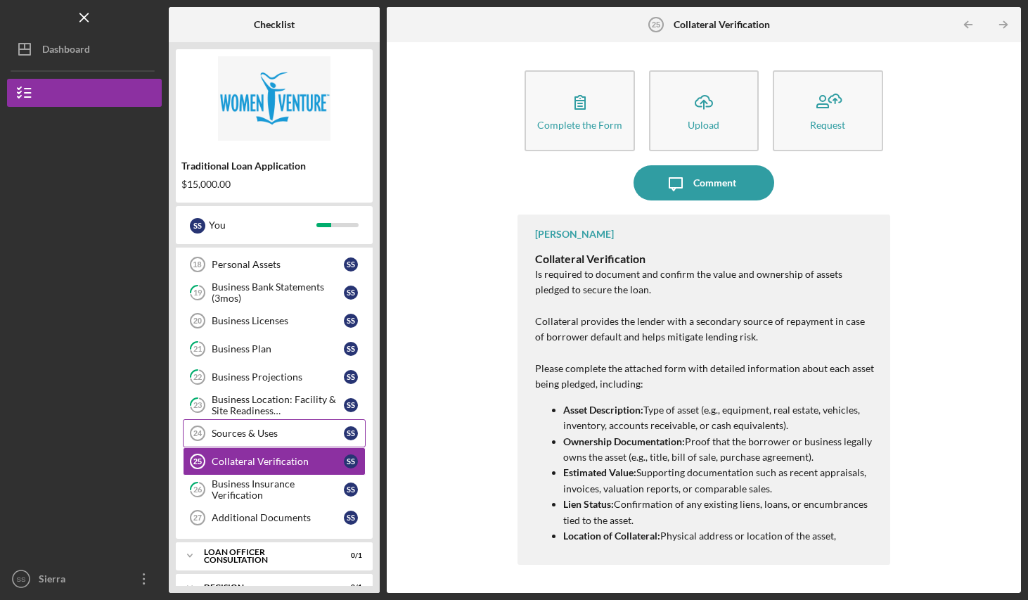
click at [288, 435] on div "Sources & Uses" at bounding box center [278, 433] width 132 height 11
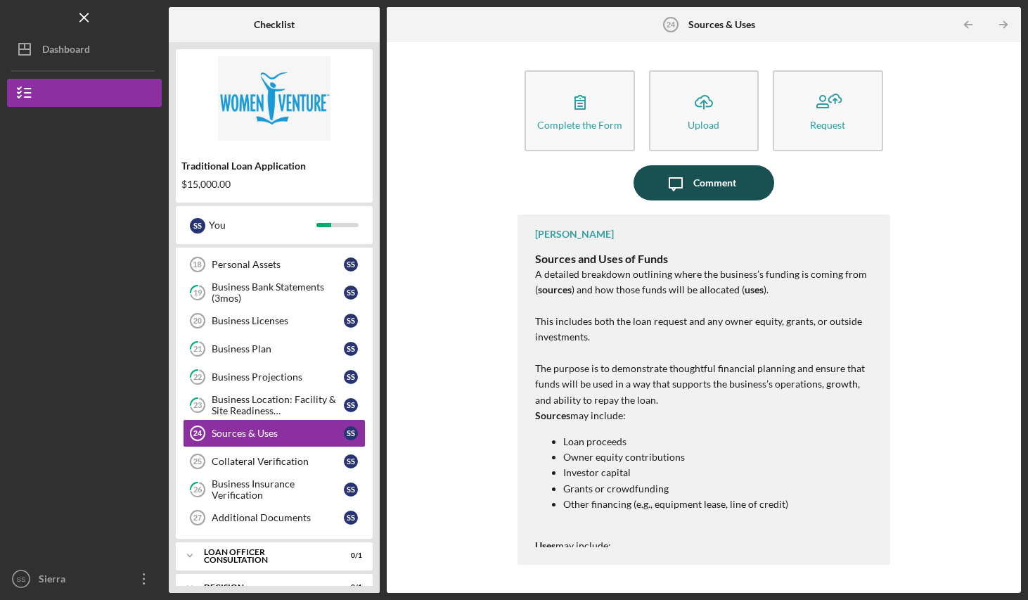
click at [690, 180] on icon "Icon/Message" at bounding box center [675, 182] width 35 height 35
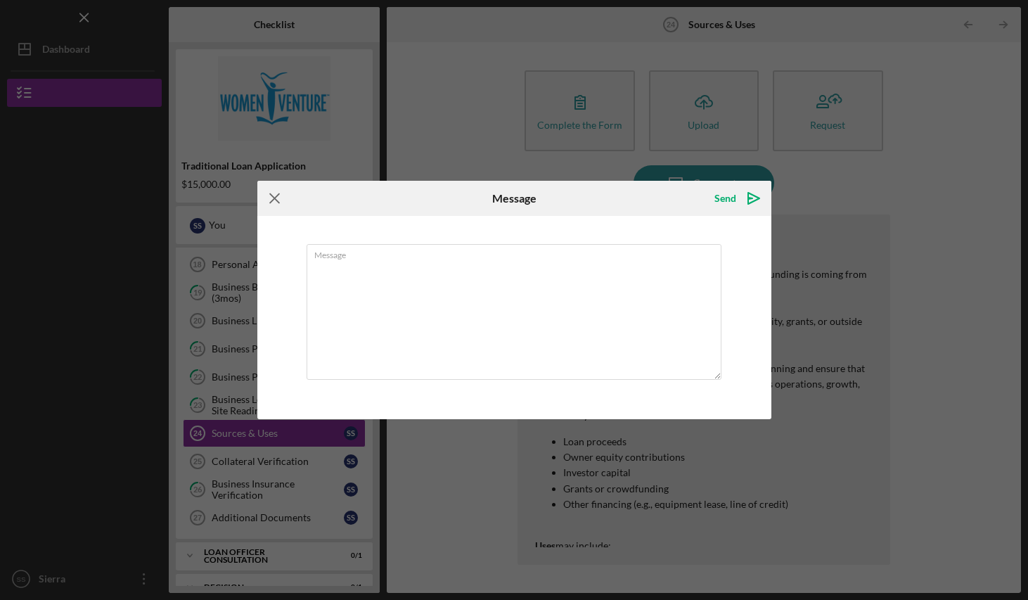
click at [271, 198] on icon "Icon/Menu Close" at bounding box center [274, 198] width 35 height 35
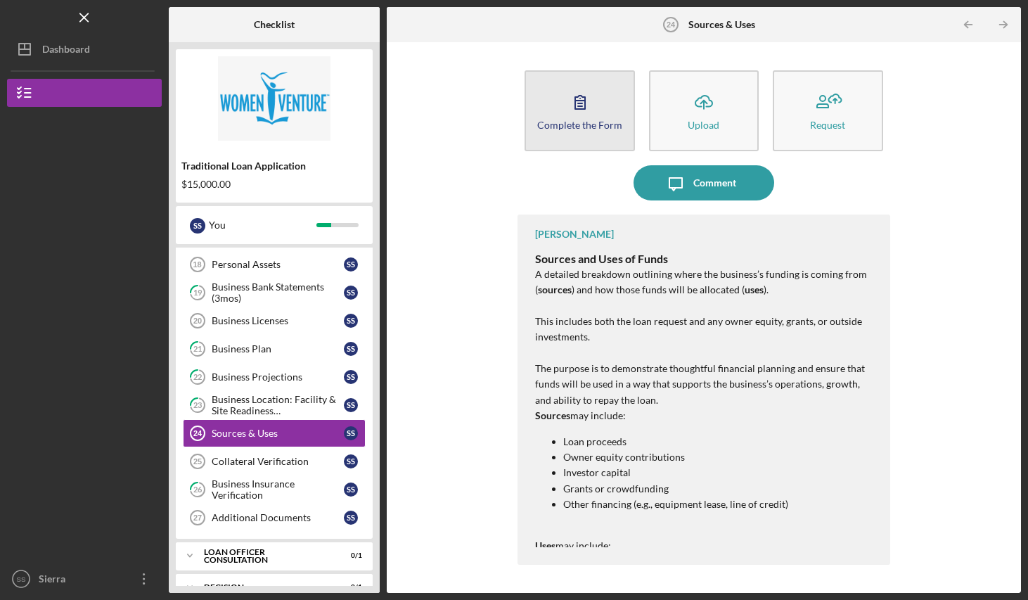
click at [593, 107] on icon "button" at bounding box center [580, 101] width 35 height 35
